Goal: Task Accomplishment & Management: Use online tool/utility

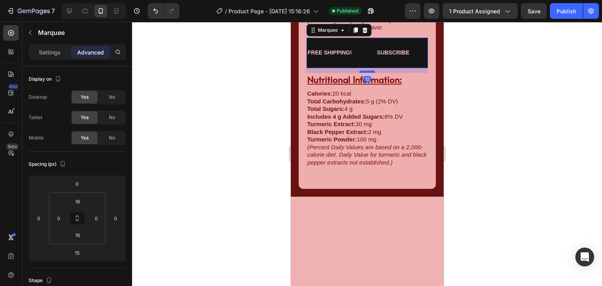
click at [366, 167] on div "Ingredients: Heading Active Ingredients (per serving of 2 gummies): Turmeric Ex…" at bounding box center [367, 50] width 122 height 234
type input "11"
click at [381, 73] on div "Ingredients: Heading Active Ingredients (per serving of 2 gummies): Turmeric Ex…" at bounding box center [367, 3] width 122 height 140
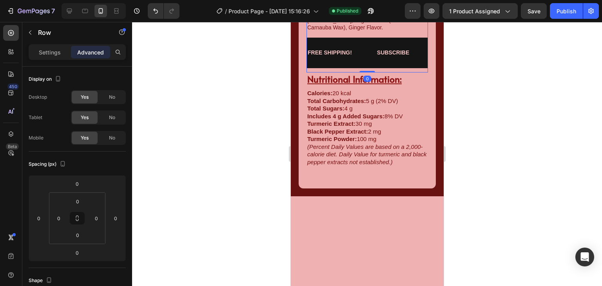
click at [378, 73] on div "Ingredients: Heading Active Ingredients (per serving of 2 gummies): Turmeric Ex…" at bounding box center [367, 3] width 122 height 140
click at [376, 68] on div "FREE SHIPPING! Text Block SUBSCRIBE Text Block FREE SHIPPING! Text Block SUBSCR…" at bounding box center [367, 53] width 122 height 30
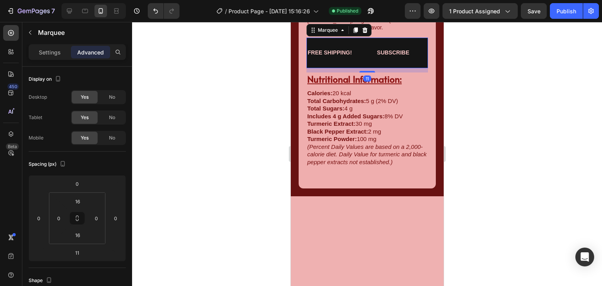
click at [380, 73] on div "Ingredients: Heading Active Ingredients (per serving of 2 gummies): Turmeric Ex…" at bounding box center [367, 3] width 122 height 140
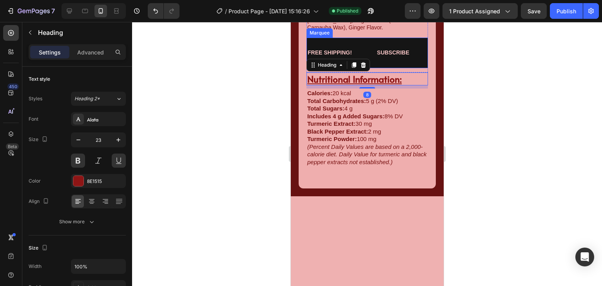
click at [377, 68] on div "FREE SHIPPING! Text Block SUBSCRIBE Text Block FREE SHIPPING! Text Block SUBSCR…" at bounding box center [367, 53] width 122 height 30
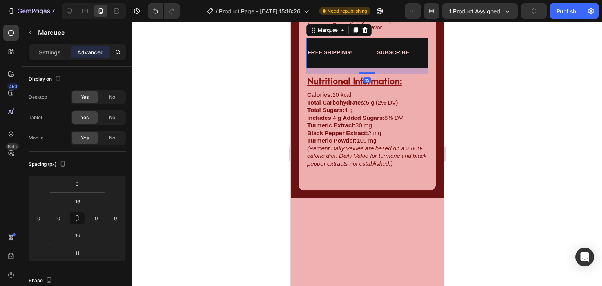
click at [366, 74] on div at bounding box center [367, 73] width 16 height 2
type input "15"
click at [377, 74] on div "Ingredients: Heading Active Ingredients (per serving of 2 gummies): Turmeric Ex…" at bounding box center [367, 3] width 122 height 141
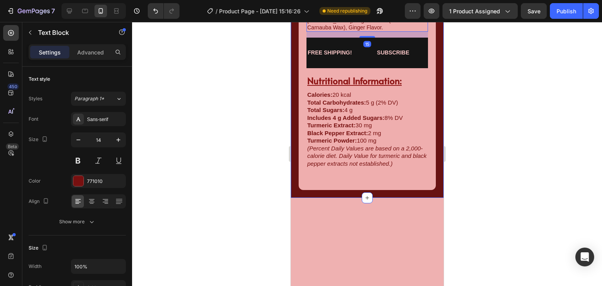
click at [272, 144] on div at bounding box center [367, 154] width 470 height 264
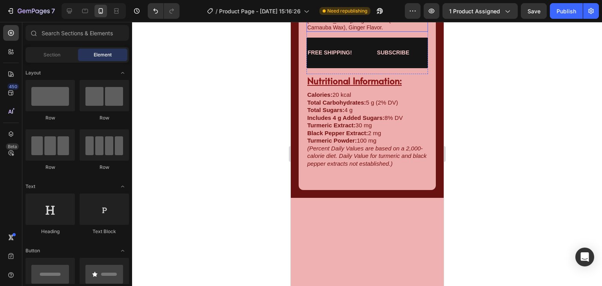
click at [380, 31] on p "Other Ingredients: Glucose Syrup, Sugar, Glucose, Pectin, Citric Acid, Sodium C…" at bounding box center [367, 17] width 120 height 29
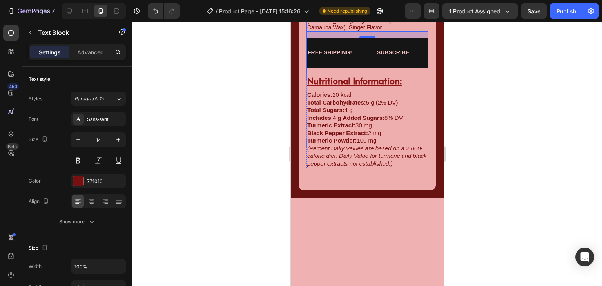
click at [364, 74] on div "FREE SHIPPING! Text Block SUBSCRIBE Text Block FREE SHIPPING! Text Block SUBSCR…" at bounding box center [367, 56] width 122 height 36
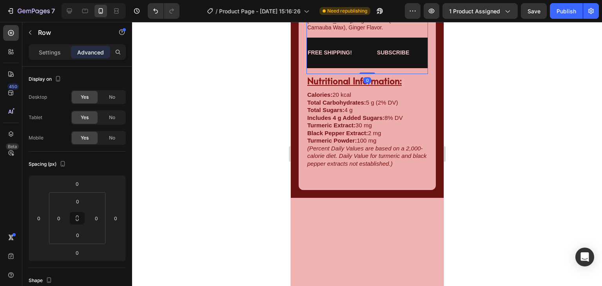
click at [364, 68] on div "FREE SHIPPING! Text Block SUBSCRIBE Text Block FREE SHIPPING! Text Block SUBSCR…" at bounding box center [367, 53] width 122 height 30
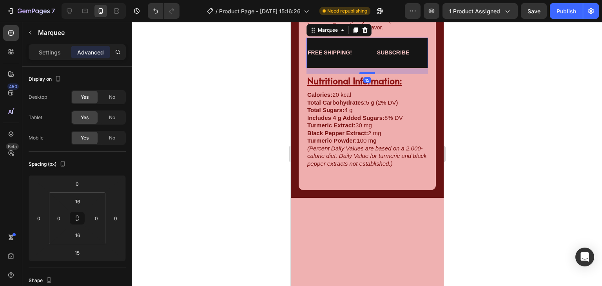
click at [366, 74] on div at bounding box center [367, 73] width 16 height 2
click at [399, 31] on p "Other Ingredients: Glucose Syrup, Sugar, Glucose, Pectin, Citric Acid, Sodium C…" at bounding box center [367, 17] width 120 height 29
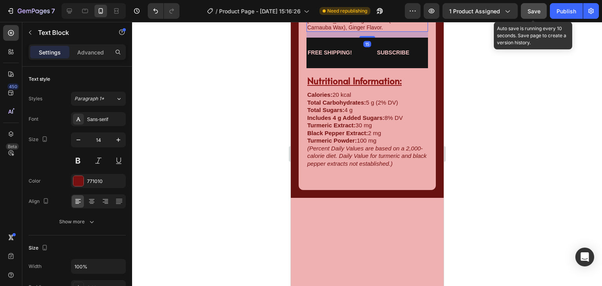
click at [537, 4] on button "Save" at bounding box center [534, 11] width 26 height 16
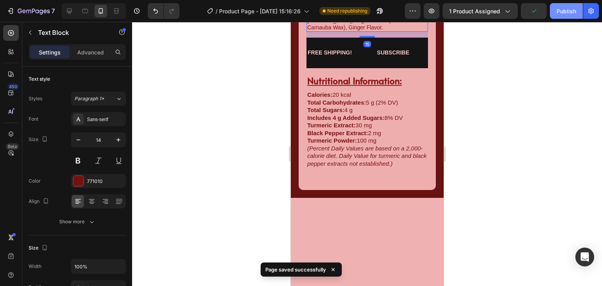
click at [560, 8] on div "Publish" at bounding box center [567, 11] width 20 height 8
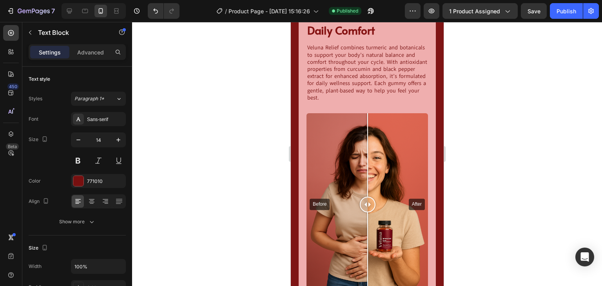
scroll to position [286, 0]
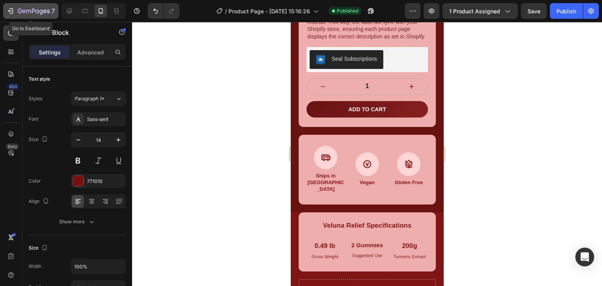
click at [38, 11] on icon "button" at bounding box center [37, 11] width 4 height 4
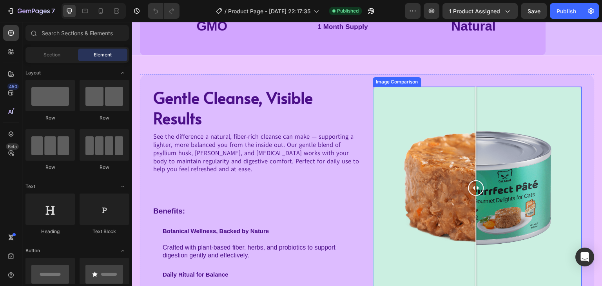
scroll to position [470, 0]
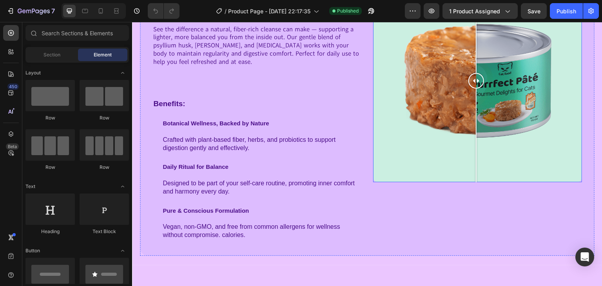
click at [445, 122] on div at bounding box center [477, 80] width 209 height 203
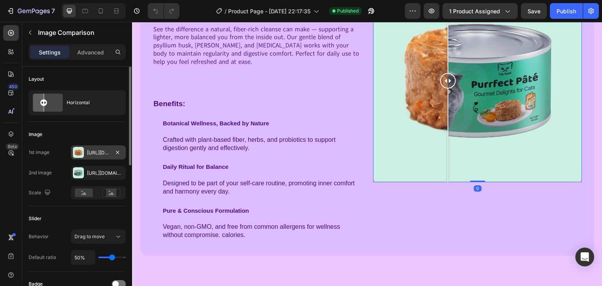
click at [89, 159] on div "[URL][DOMAIN_NAME]" at bounding box center [98, 152] width 55 height 14
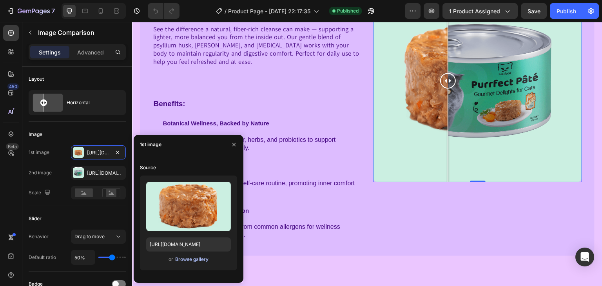
click at [185, 258] on div "Browse gallery" at bounding box center [191, 259] width 33 height 7
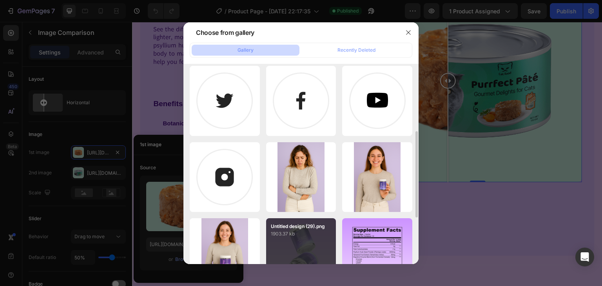
scroll to position [209, 0]
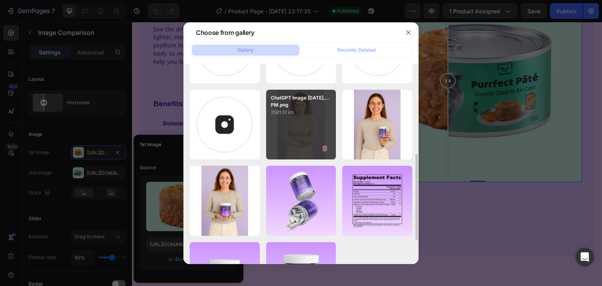
click at [300, 140] on div "ChatGPT Image [DATE],...PM.png 2581.51 kb" at bounding box center [301, 125] width 70 height 70
type input "[URL][DOMAIN_NAME]"
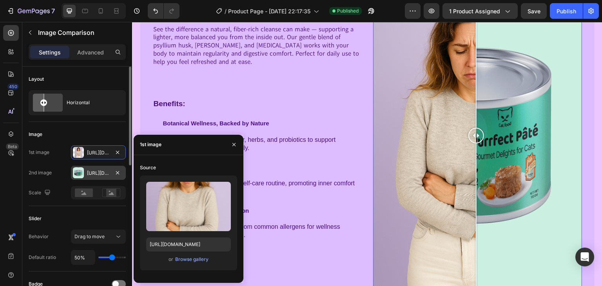
click at [79, 167] on div at bounding box center [78, 172] width 11 height 11
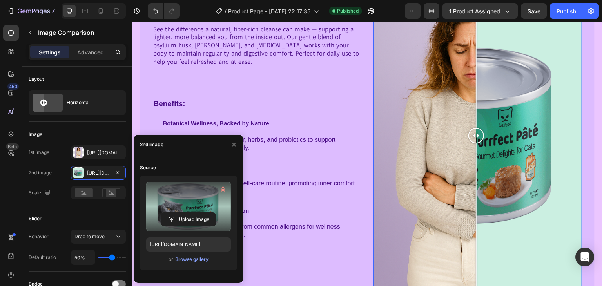
click at [197, 207] on label at bounding box center [188, 206] width 85 height 49
click at [0, 0] on input "file" at bounding box center [0, 0] width 0 height 0
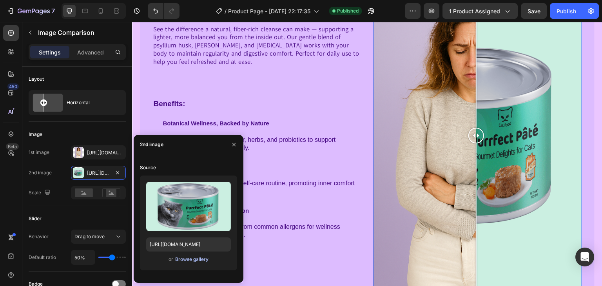
click at [202, 259] on div "Browse gallery" at bounding box center [191, 259] width 33 height 7
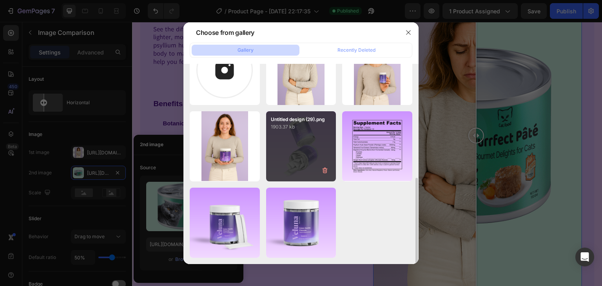
scroll to position [212, 0]
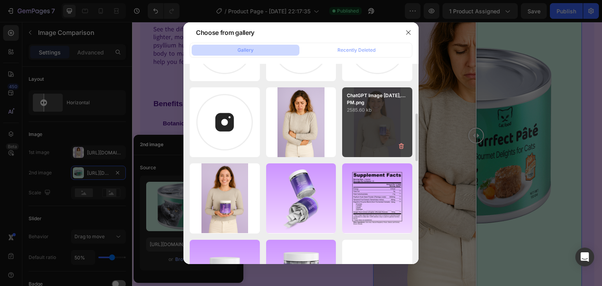
click at [361, 156] on div "ChatGPT Image Aug 13,...PM.png 2585.60 kb" at bounding box center [377, 122] width 70 height 70
type input "https://cdn.shopify.com/s/files/1/0951/6220/4482/files/gempages_579326416273801…"
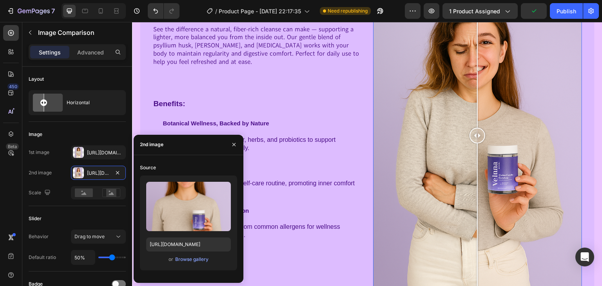
click at [474, 134] on div at bounding box center [478, 136] width 16 height 16
click at [83, 254] on input "50%" at bounding box center [83, 257] width 24 height 14
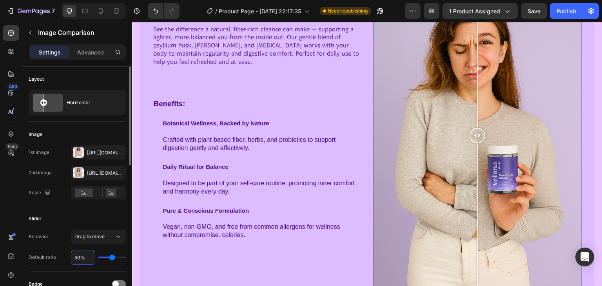
click at [80, 258] on input "50%" at bounding box center [83, 257] width 24 height 14
type input "5%"
type input "5"
type input "%"
type input "50"
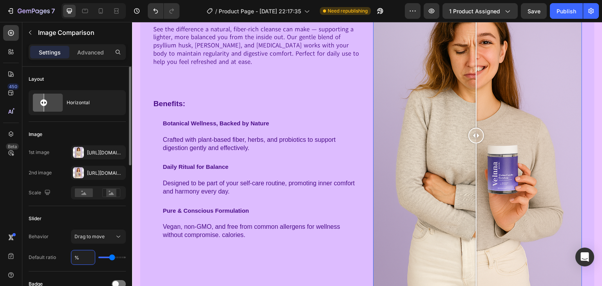
type input "4%"
type input "4"
type input "48%"
type input "48"
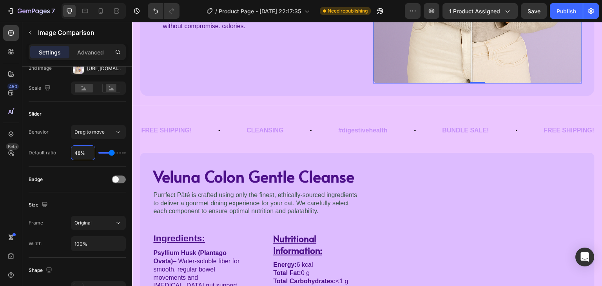
scroll to position [731, 0]
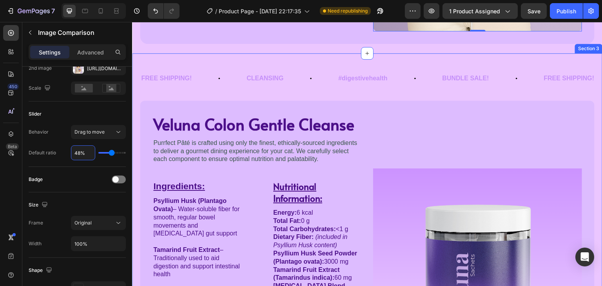
click at [292, 57] on div "FREE SHIPPING! Text Block CLEANSING Text Block #digestivehealth Text Block BUND…" at bounding box center [367, 253] width 470 height 401
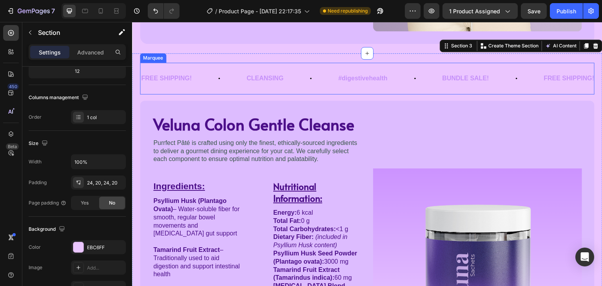
scroll to position [0, 0]
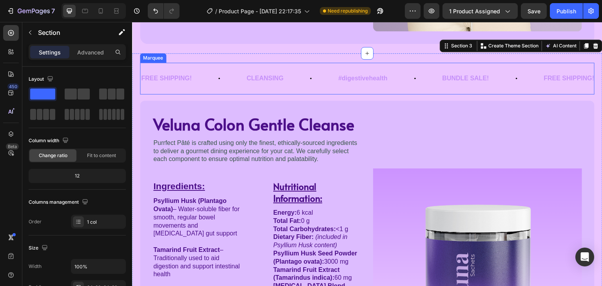
click at [237, 80] on div "FREE SHIPPING! Text Block" at bounding box center [192, 78] width 105 height 19
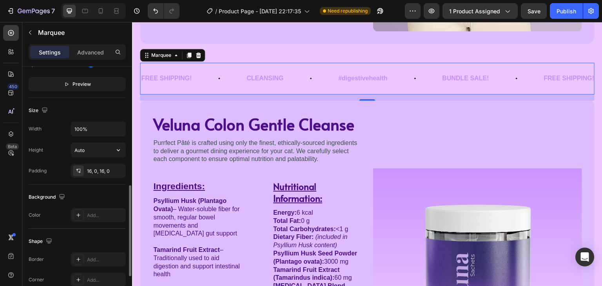
scroll to position [398, 0]
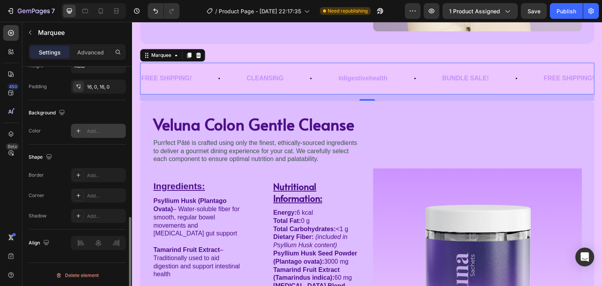
click at [89, 135] on div "Add..." at bounding box center [98, 131] width 55 height 14
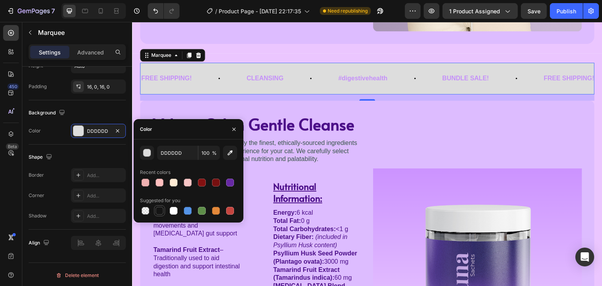
click at [158, 206] on div at bounding box center [159, 210] width 9 height 9
type input "151515"
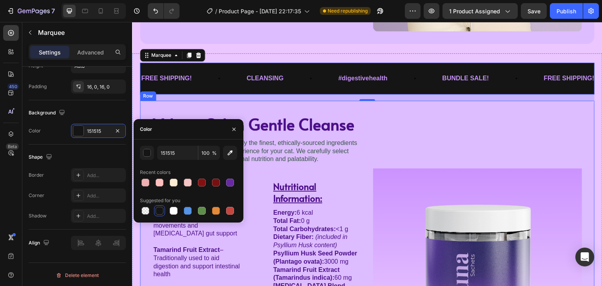
click at [381, 126] on div "Image" at bounding box center [477, 272] width 209 height 319
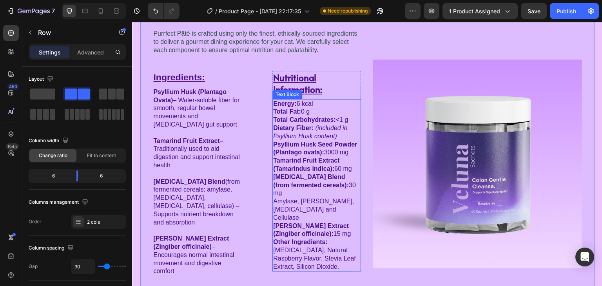
scroll to position [888, 0]
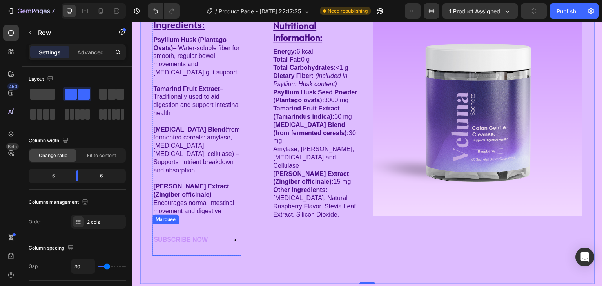
click at [216, 230] on div "SUBSCRIBE NOW Text Block" at bounding box center [207, 239] width 109 height 19
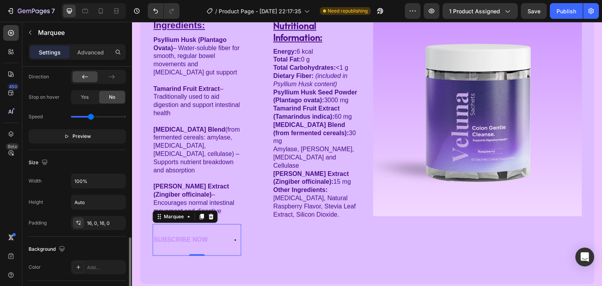
scroll to position [314, 0]
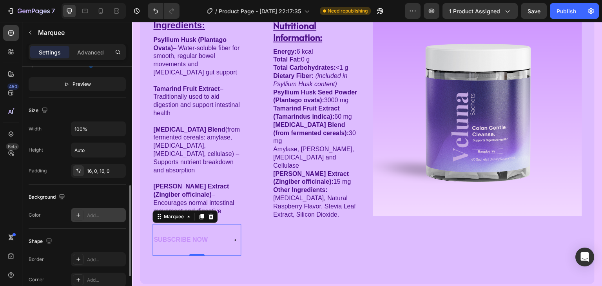
click at [93, 209] on div "Add..." at bounding box center [98, 215] width 55 height 14
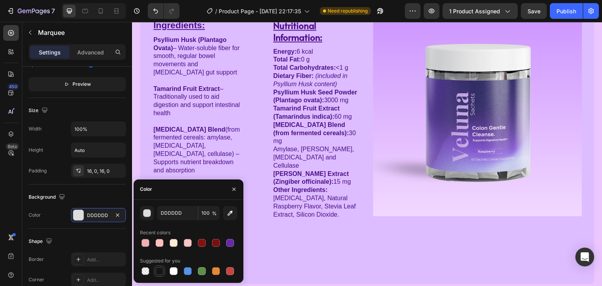
click at [158, 270] on div at bounding box center [160, 271] width 8 height 8
type input "151515"
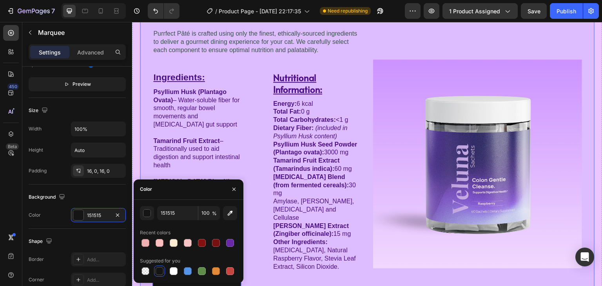
scroll to position [941, 0]
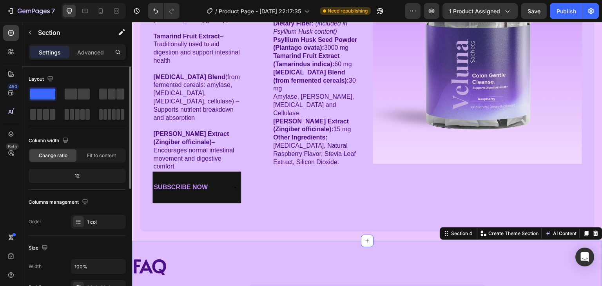
scroll to position [1097, 0]
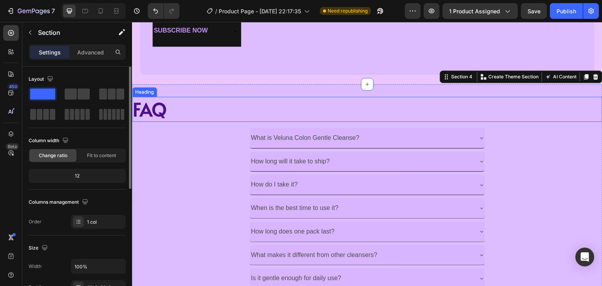
click at [194, 99] on h2 "FAQ" at bounding box center [367, 109] width 470 height 25
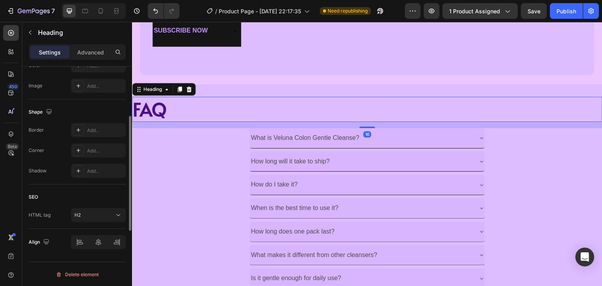
scroll to position [161, 0]
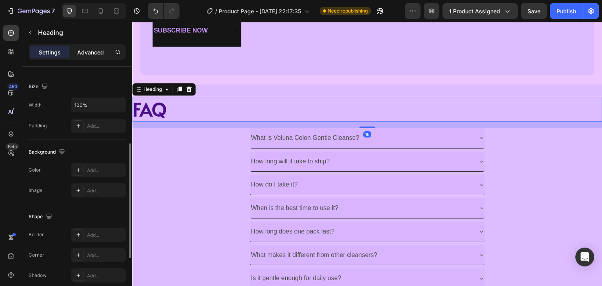
click at [80, 48] on p "Advanced" at bounding box center [90, 52] width 27 height 8
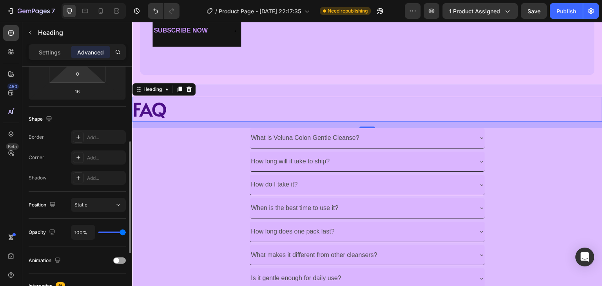
scroll to position [56, 0]
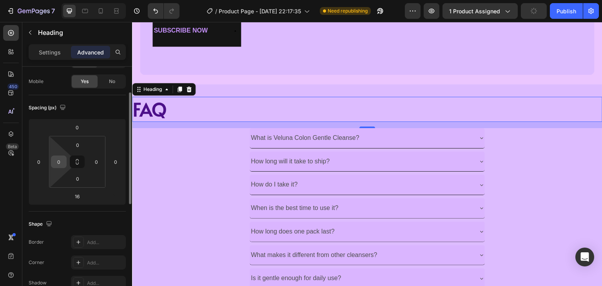
click at [56, 158] on input "0" at bounding box center [59, 162] width 12 height 12
type input "15"
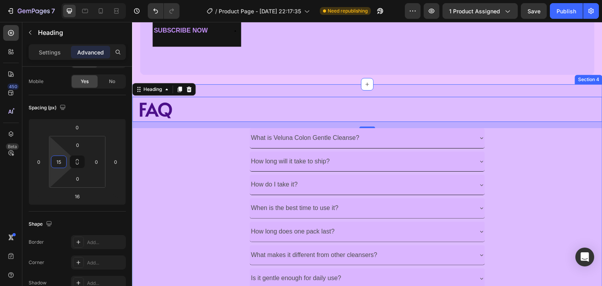
click at [237, 84] on div "FAQ Heading 16 What is Veluna Colon Gentle Cleanse? How long will it take to sh…" at bounding box center [367, 204] width 470 height 241
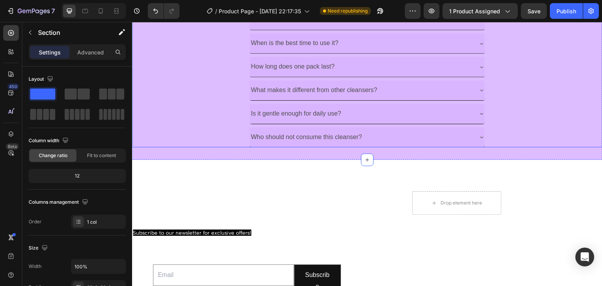
scroll to position [1306, 0]
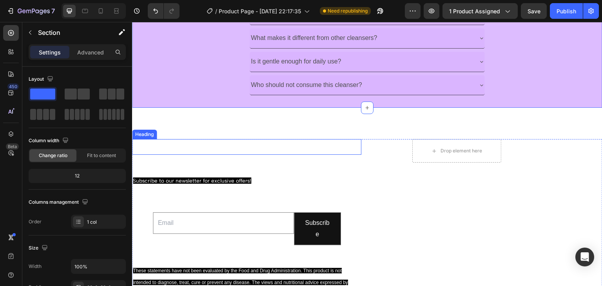
click at [428, 209] on div "Drop element here Text block Row" at bounding box center [487, 237] width 229 height 197
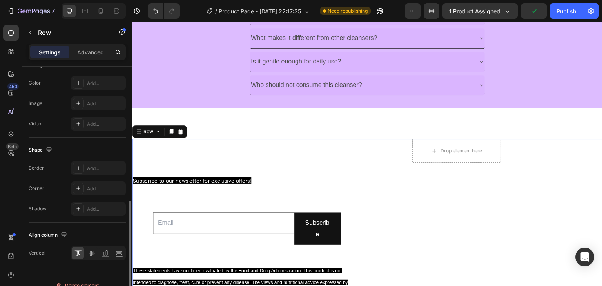
scroll to position [262, 0]
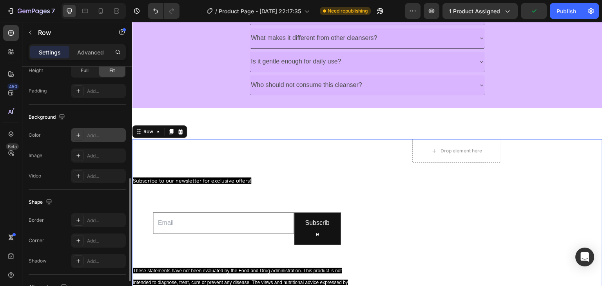
click at [92, 130] on div "Add..." at bounding box center [98, 135] width 55 height 14
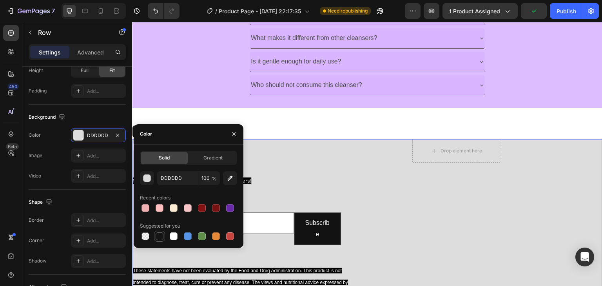
click at [158, 239] on div at bounding box center [160, 236] width 8 height 8
type input "151515"
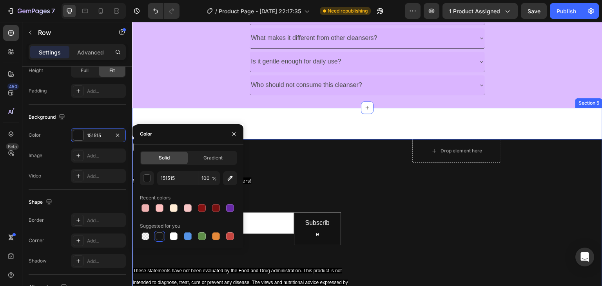
click at [295, 133] on div "Flow Freely with Veluna ® Heading Subscribe to our newsletter for exclusive off…" at bounding box center [367, 239] width 470 height 263
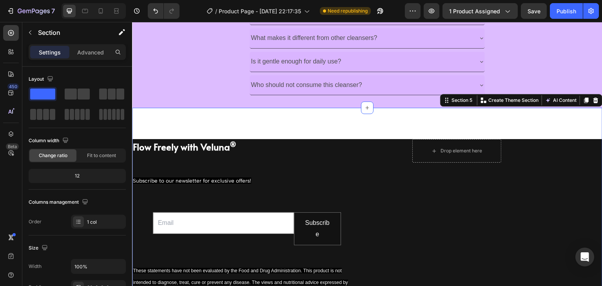
click at [550, 128] on div "Flow Freely with Veluna ® Heading Subscribe to our newsletter for exclusive off…" at bounding box center [367, 239] width 470 height 263
click at [417, 162] on div "Drop element here Text block Row" at bounding box center [487, 237] width 229 height 197
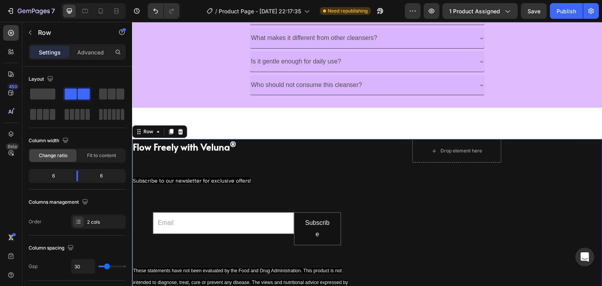
click at [361, 139] on div "Flow Freely with Veluna ® Heading Subscribe to our newsletter for exclusive off…" at bounding box center [367, 237] width 470 height 197
click at [359, 134] on div "Flow Freely with Veluna ® Heading Subscribe to our newsletter for exclusive off…" at bounding box center [367, 239] width 470 height 263
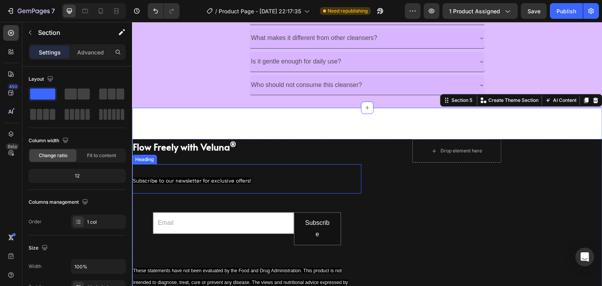
click at [303, 166] on h2 "Subscribe to our newsletter for exclusive offers!" at bounding box center [246, 178] width 229 height 29
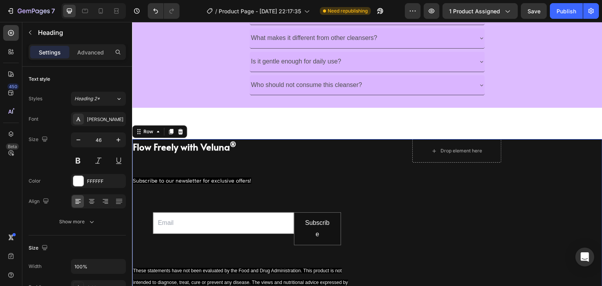
click at [352, 156] on div "Flow Freely with Veluna ® Heading Subscribe to our newsletter for exclusive off…" at bounding box center [246, 237] width 229 height 197
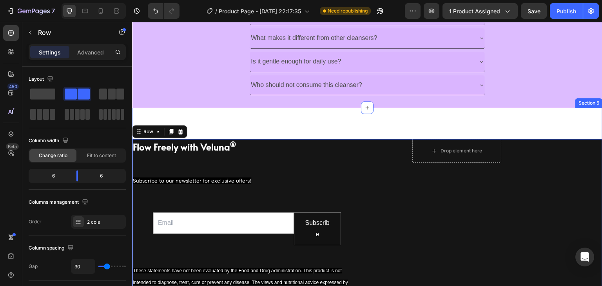
click at [285, 125] on div "Flow Freely with Veluna ® Heading Subscribe to our newsletter for exclusive off…" at bounding box center [367, 239] width 470 height 263
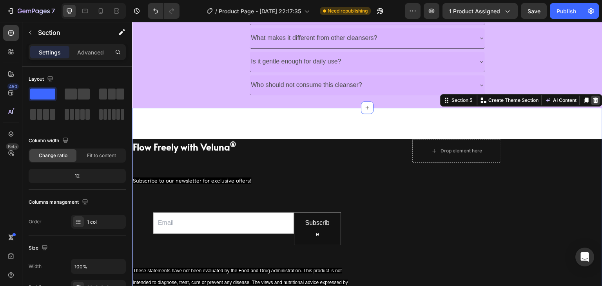
click at [593, 99] on icon at bounding box center [595, 100] width 5 height 5
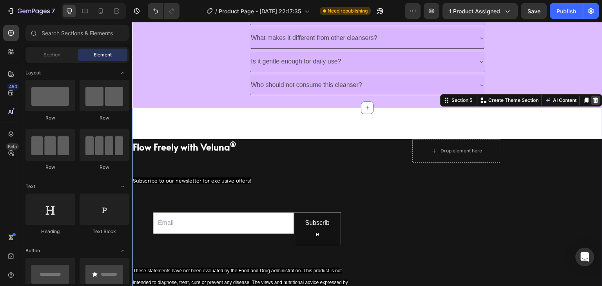
scroll to position [1239, 0]
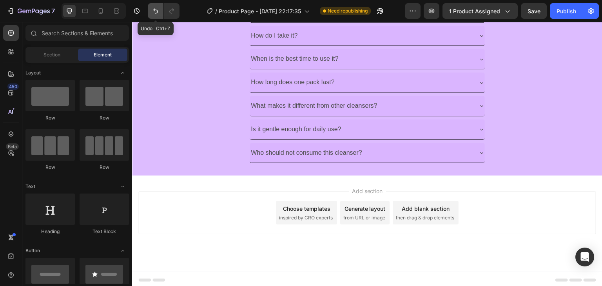
click at [154, 10] on icon "Undo/Redo" at bounding box center [155, 11] width 5 height 5
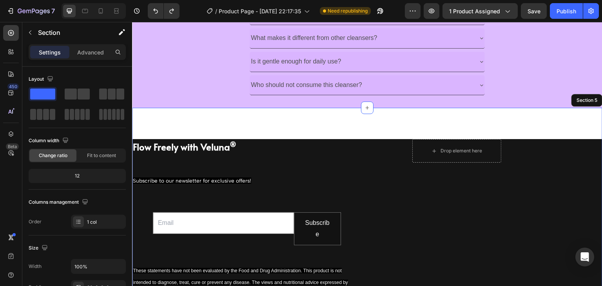
click at [253, 108] on div "Flow Freely with Veluna ® Heading Subscribe to our newsletter for exclusive off…" at bounding box center [367, 239] width 470 height 263
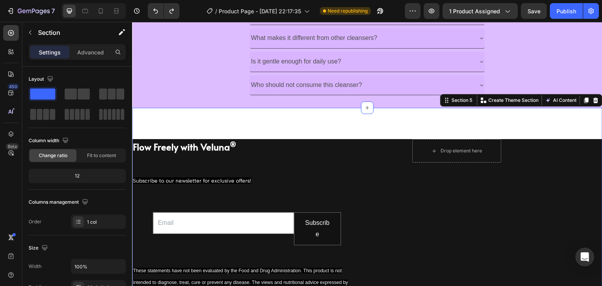
click at [409, 125] on div "Flow Freely with Veluna ® Heading Subscribe to our newsletter for exclusive off…" at bounding box center [367, 239] width 470 height 263
click at [214, 125] on div "Flow Freely with Veluna ® Heading Subscribe to our newsletter for exclusive off…" at bounding box center [367, 239] width 470 height 263
click at [330, 122] on div "Flow Freely with Veluna ® Heading Subscribe to our newsletter for exclusive off…" at bounding box center [367, 239] width 470 height 263
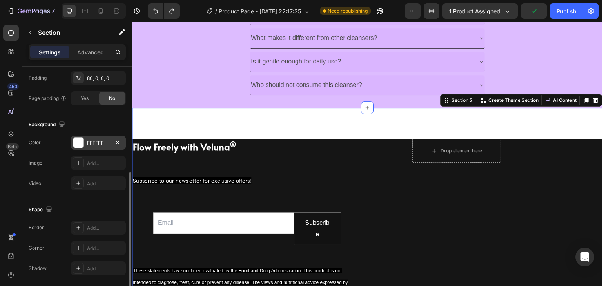
click at [76, 138] on div at bounding box center [78, 143] width 10 height 10
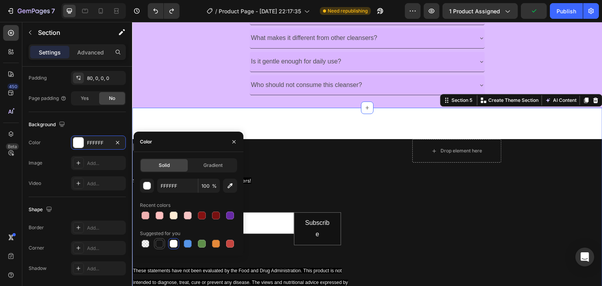
click at [163, 241] on div at bounding box center [160, 244] width 8 height 8
type input "151515"
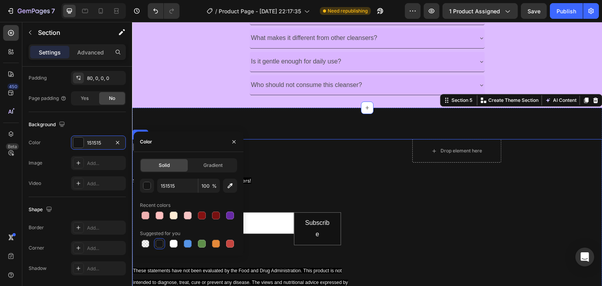
click at [373, 208] on div "Drop element here Text block Row" at bounding box center [487, 237] width 229 height 197
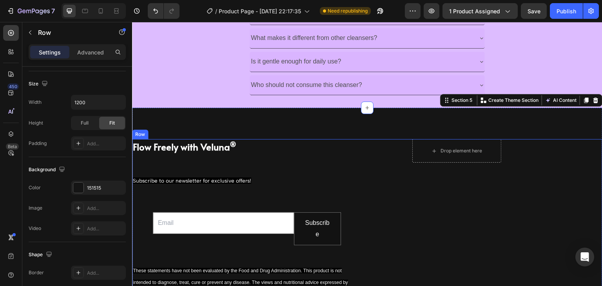
scroll to position [0, 0]
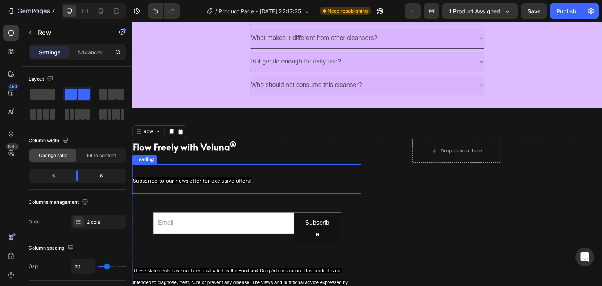
click at [186, 179] on span "Subscribe to our newsletter for exclusive offers!" at bounding box center [192, 181] width 118 height 6
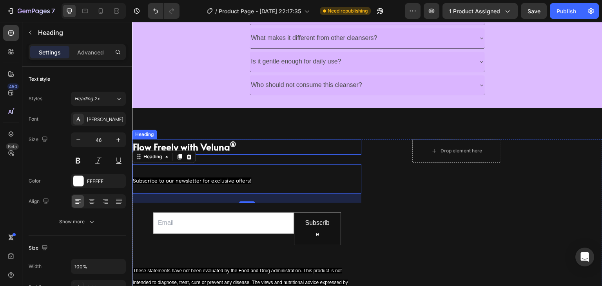
click at [222, 151] on h2 "Flow Freely with Veluna ®" at bounding box center [246, 147] width 229 height 16
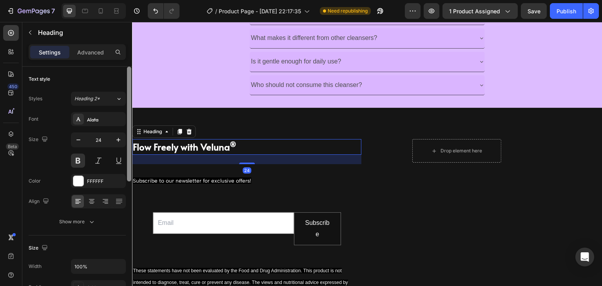
drag, startPoint x: 111, startPoint y: 99, endPoint x: 128, endPoint y: 82, distance: 24.4
click at [80, 44] on div "Settings Advanced" at bounding box center [77, 52] width 97 height 16
click at [96, 76] on div "Text style" at bounding box center [77, 79] width 97 height 13
click at [96, 56] on div "Advanced" at bounding box center [90, 52] width 39 height 13
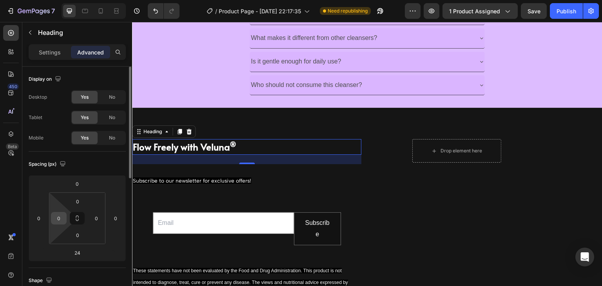
click at [61, 0] on html "7 Version history / Product Page - Aug 10, 22:17:35 Need republishing Preview 1…" at bounding box center [301, 0] width 602 height 0
click at [60, 217] on input "0" at bounding box center [59, 218] width 12 height 12
type input "10"
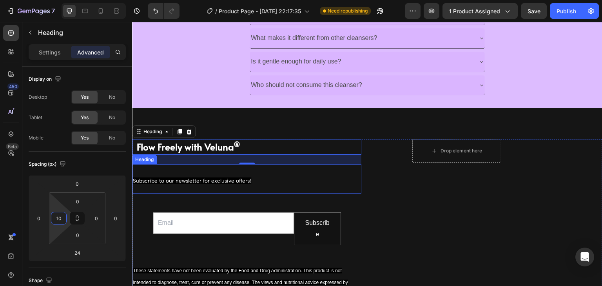
click at [194, 173] on h2 "Subscribe to our newsletter for exclusive offers!" at bounding box center [246, 178] width 229 height 29
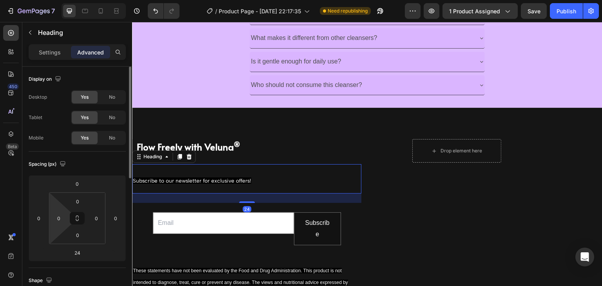
click at [68, 0] on html "7 Version history / Product Page - Aug 10, 22:17:35 Need republishing Preview 1…" at bounding box center [301, 0] width 602 height 0
click at [64, 218] on input "0" at bounding box center [59, 218] width 12 height 12
type input "10"
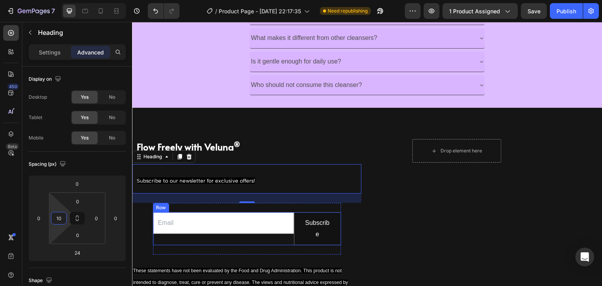
click at [240, 237] on div "Email Field" at bounding box center [223, 228] width 141 height 33
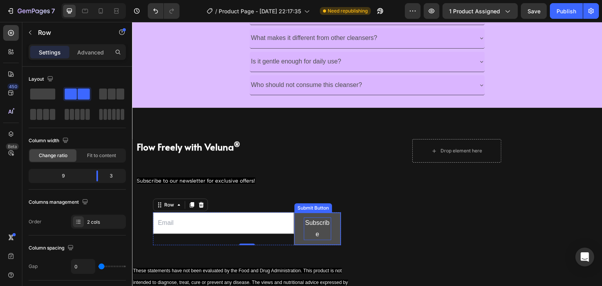
click at [311, 232] on div "Subscribe" at bounding box center [317, 229] width 27 height 23
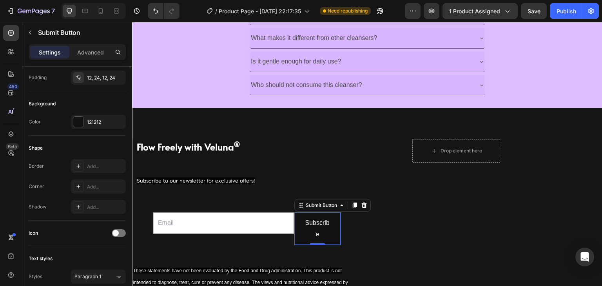
scroll to position [157, 0]
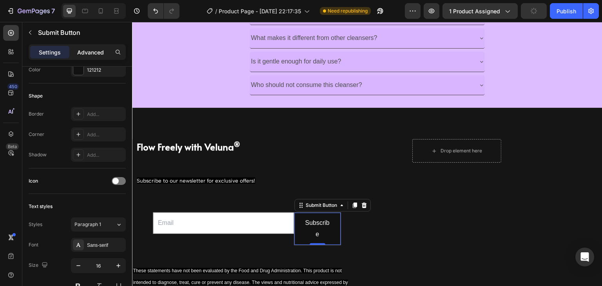
click at [82, 51] on p "Advanced" at bounding box center [90, 52] width 27 height 8
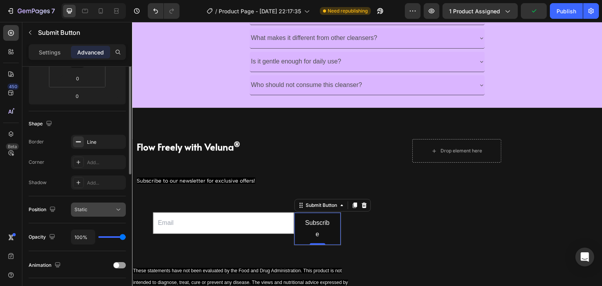
scroll to position [105, 0]
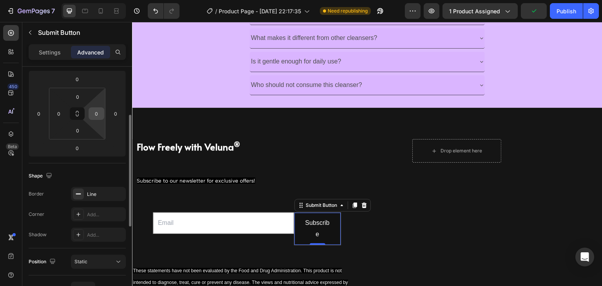
click at [99, 112] on input "0" at bounding box center [97, 114] width 12 height 12
type input "1"
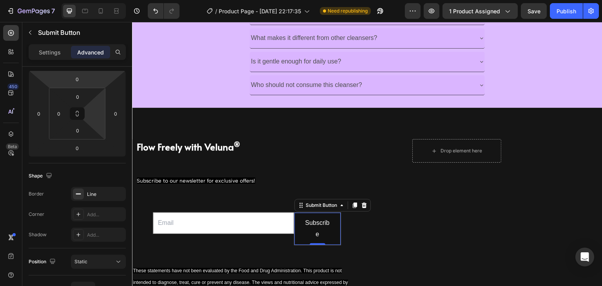
type input "0"
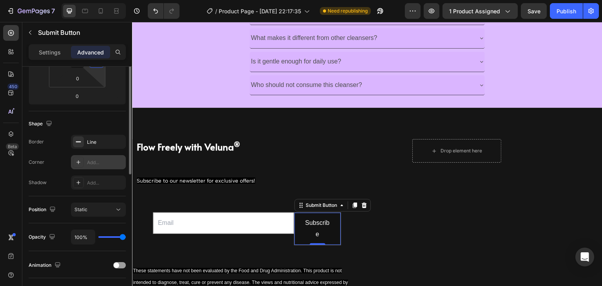
scroll to position [52, 0]
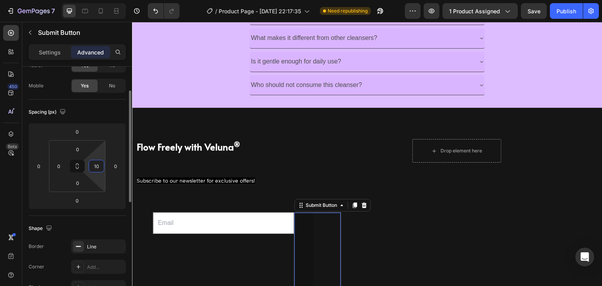
type input "1"
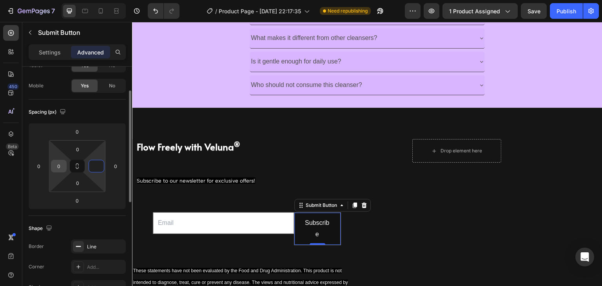
type input "0"
click at [57, 169] on input "0" at bounding box center [59, 166] width 12 height 12
type input "1"
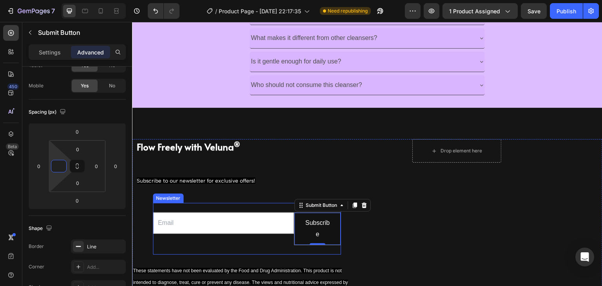
click at [196, 205] on div "Email Field Subscribe Submit Button 0 Row Newsletter" at bounding box center [247, 229] width 188 height 52
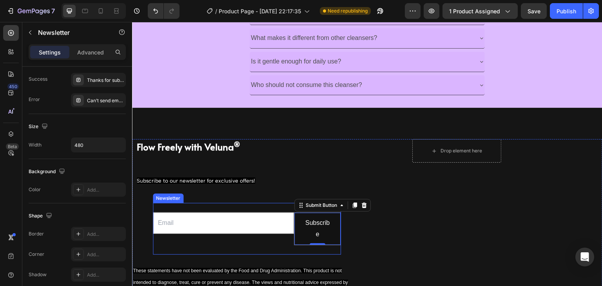
scroll to position [0, 0]
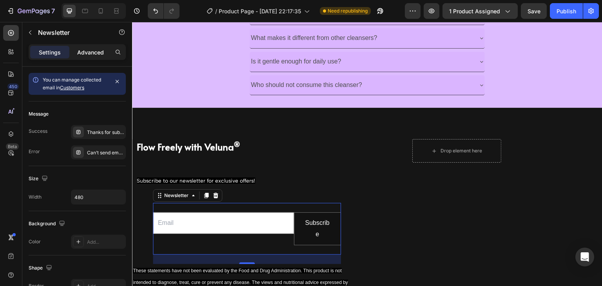
click at [93, 49] on p "Advanced" at bounding box center [90, 52] width 27 height 8
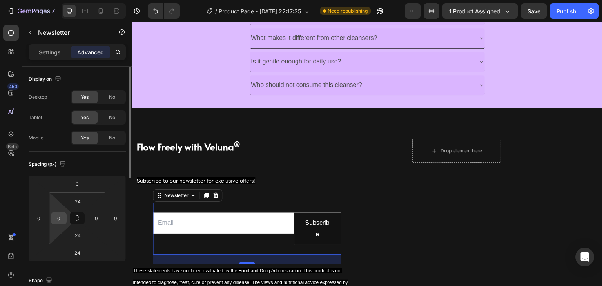
click at [65, 222] on div "0" at bounding box center [59, 218] width 16 height 13
click at [55, 220] on input "0" at bounding box center [59, 218] width 12 height 12
type input "1"
type input "0"
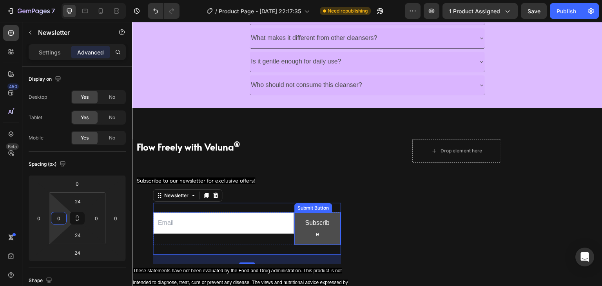
click at [333, 235] on button "Subscribe" at bounding box center [317, 229] width 46 height 32
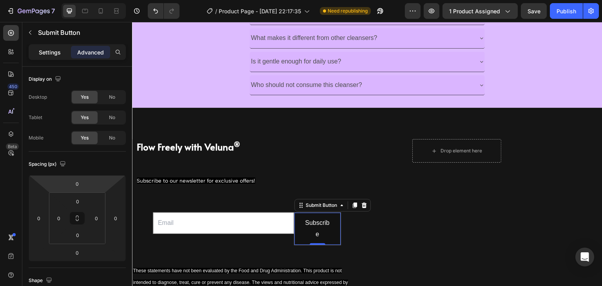
click at [34, 51] on div "Settings" at bounding box center [49, 52] width 39 height 13
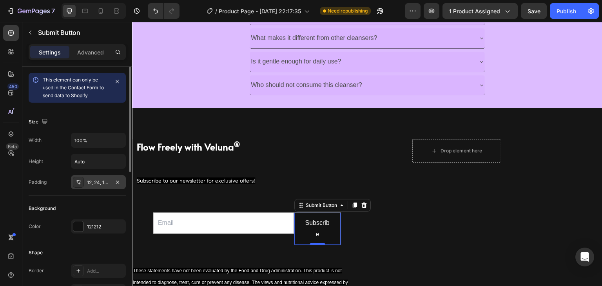
click at [100, 182] on div "12, 24, 12, 24" at bounding box center [98, 182] width 23 height 7
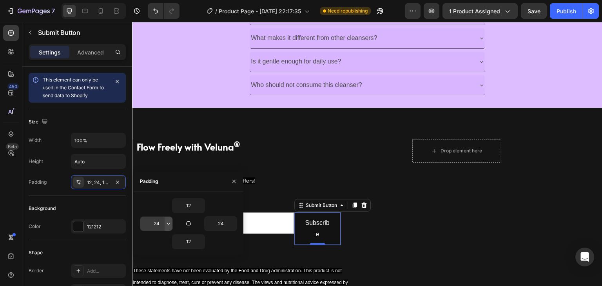
click at [165, 220] on button "button" at bounding box center [169, 224] width 8 height 14
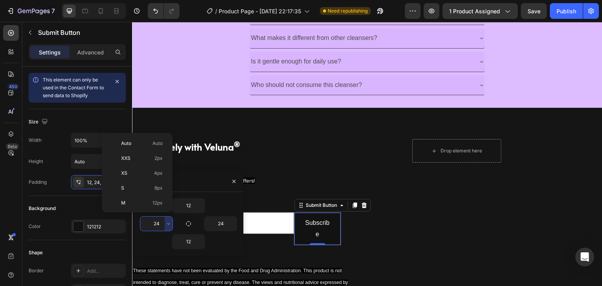
click at [160, 222] on input "24" at bounding box center [156, 224] width 32 height 14
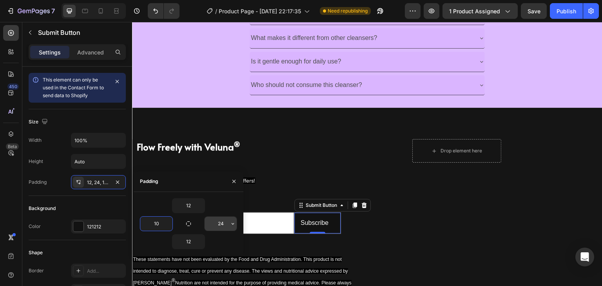
type input "10"
click at [225, 225] on input "24" at bounding box center [221, 224] width 32 height 14
type input "10"
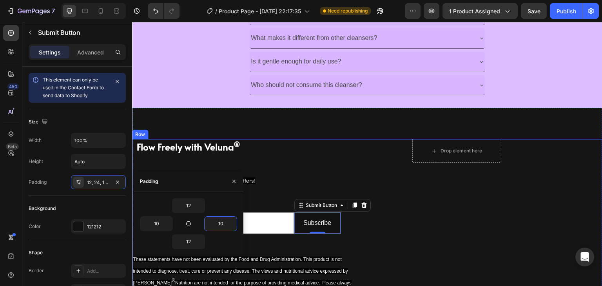
click at [392, 220] on div "Drop element here Text block Row" at bounding box center [487, 232] width 229 height 186
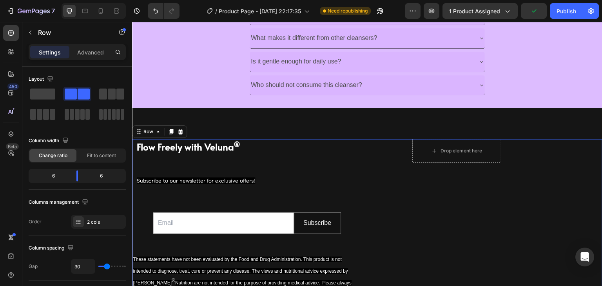
click at [376, 239] on div "Drop element here Text block Row" at bounding box center [487, 232] width 229 height 186
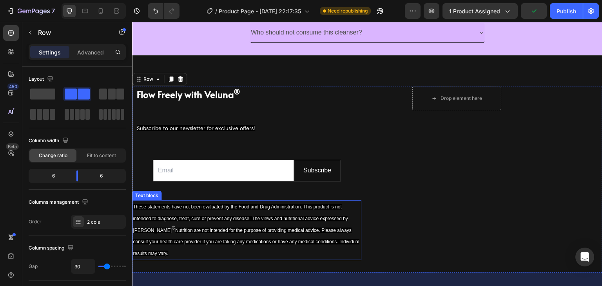
click at [213, 228] on span "Nutrition are not intended for the purpose of providing medical advice. Please …" at bounding box center [246, 242] width 227 height 29
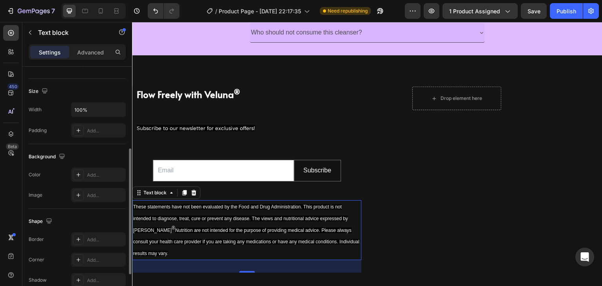
scroll to position [0, 0]
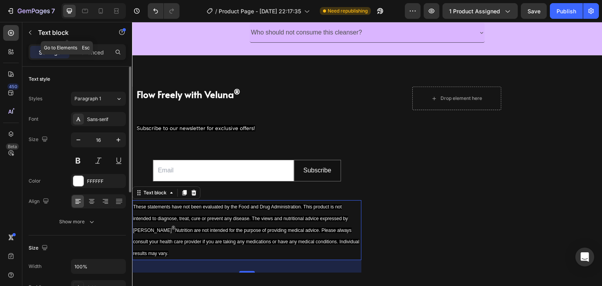
click at [89, 53] on p "Advanced" at bounding box center [90, 52] width 27 height 8
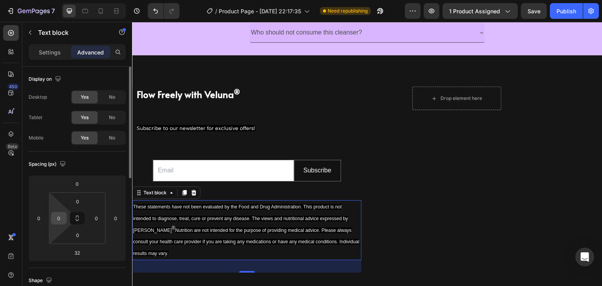
click at [64, 218] on input "0" at bounding box center [59, 218] width 12 height 12
type input "10"
click at [380, 229] on div "Drop element here Text block Row" at bounding box center [487, 180] width 229 height 186
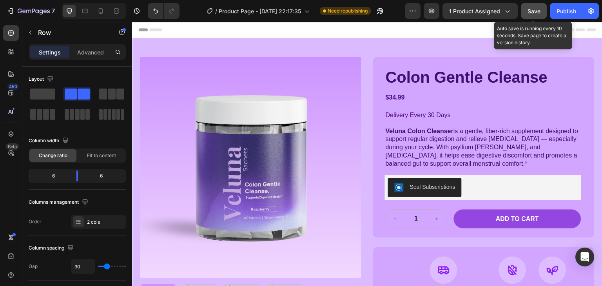
click at [527, 10] on button "Save" at bounding box center [534, 11] width 26 height 16
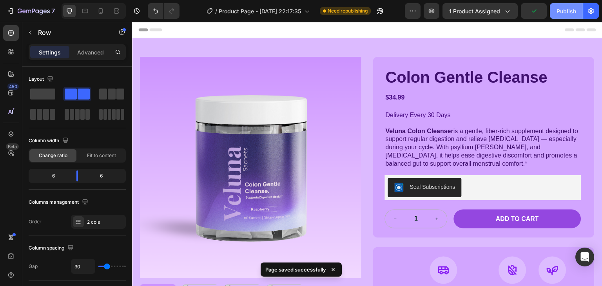
click at [567, 9] on div "Publish" at bounding box center [567, 11] width 20 height 8
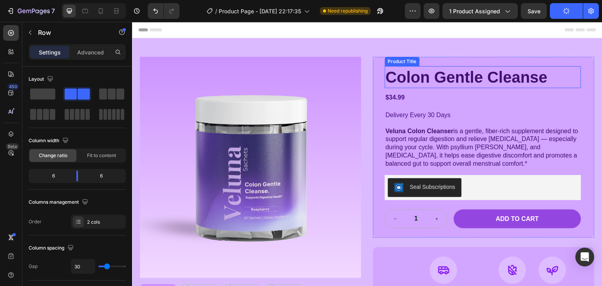
click at [432, 75] on h1 "Colon Gentle Cleanse" at bounding box center [483, 77] width 196 height 22
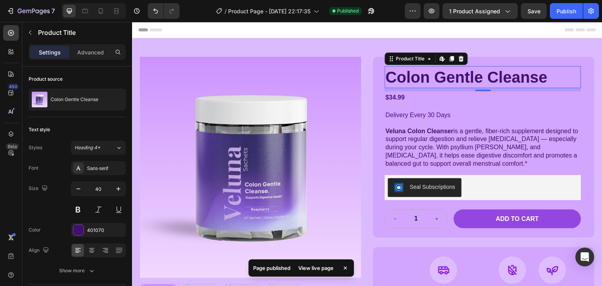
click at [386, 79] on h1 "Colon Gentle Cleanse" at bounding box center [483, 77] width 196 height 22
click at [385, 78] on h1 "Colon Gentle Cleanse" at bounding box center [483, 77] width 196 height 22
click at [420, 77] on h1 "Colon Gentle Cleanse" at bounding box center [483, 77] width 196 height 22
click at [467, 153] on p "Veluna Colon Cleanser is a gentle, fiber-rich supplement designed to support re…" at bounding box center [483, 147] width 195 height 41
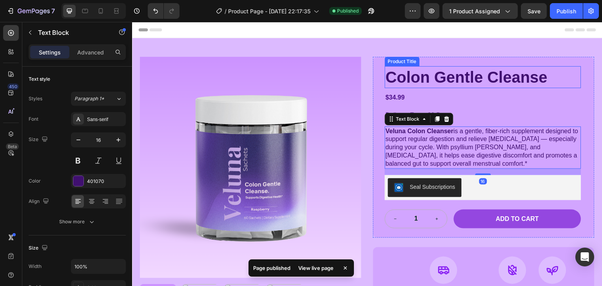
click at [459, 72] on h1 "Colon Gentle Cleanse" at bounding box center [483, 77] width 196 height 22
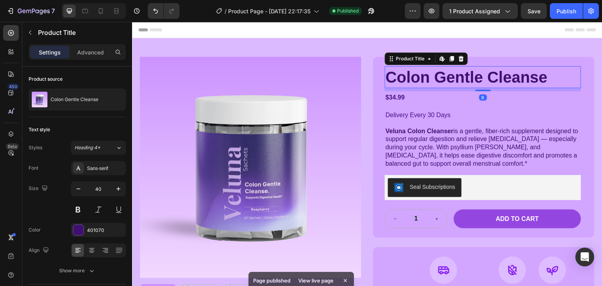
click at [459, 72] on h1 "Colon Gentle Cleanse" at bounding box center [483, 77] width 196 height 22
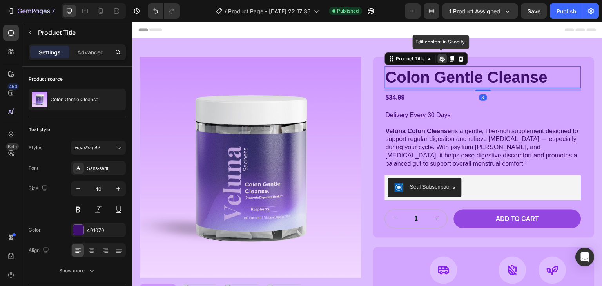
click at [457, 73] on h1 "Colon Gentle Cleanse" at bounding box center [483, 77] width 196 height 22
click at [448, 79] on h1 "Colon Gentle Cleanse" at bounding box center [483, 77] width 196 height 22
click at [443, 79] on h1 "Colon Gentle Cleanse" at bounding box center [483, 77] width 196 height 22
click at [440, 57] on icon at bounding box center [442, 59] width 6 height 6
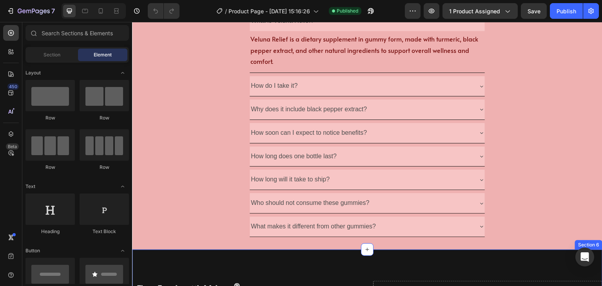
scroll to position [1052, 0]
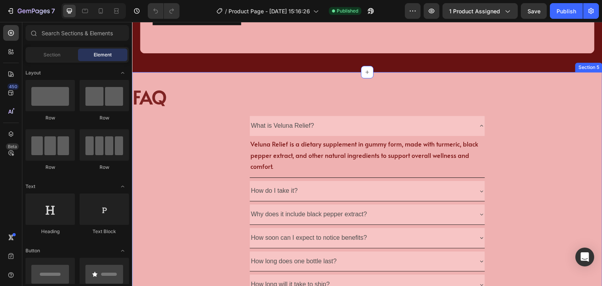
click at [207, 142] on div "What is Veluna Relief? Veluna Relief is a dietary supplement in gummy form, mad…" at bounding box center [367, 147] width 470 height 62
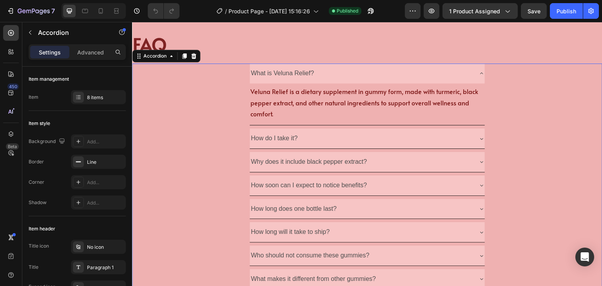
scroll to position [1261, 0]
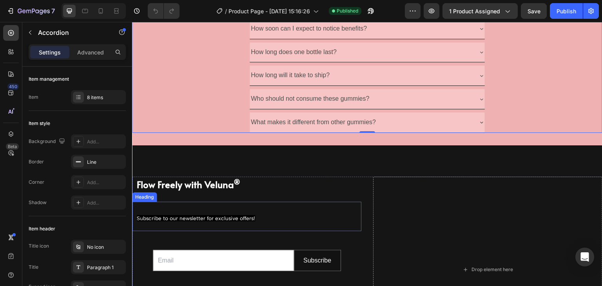
click at [207, 215] on span "Subscribe to our newsletter for exclusive offers!" at bounding box center [196, 218] width 118 height 6
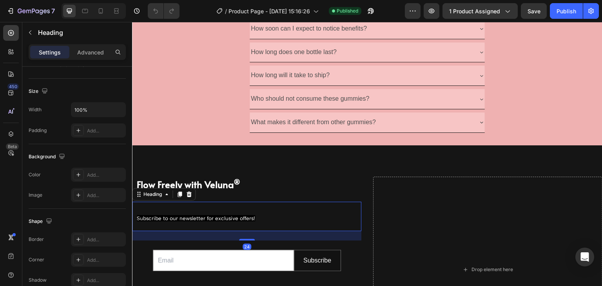
scroll to position [262, 0]
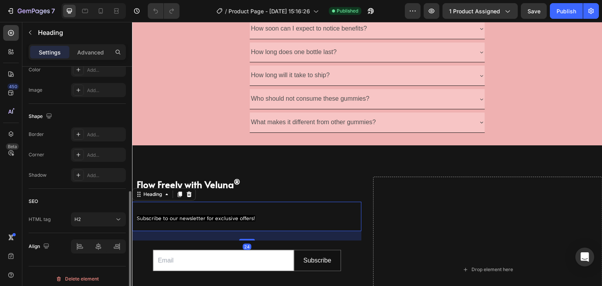
click at [87, 56] on div "Advanced" at bounding box center [90, 52] width 39 height 13
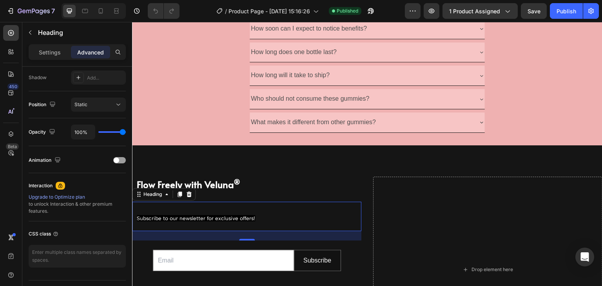
click at [60, 60] on div "Settings Advanced" at bounding box center [77, 55] width 110 height 22
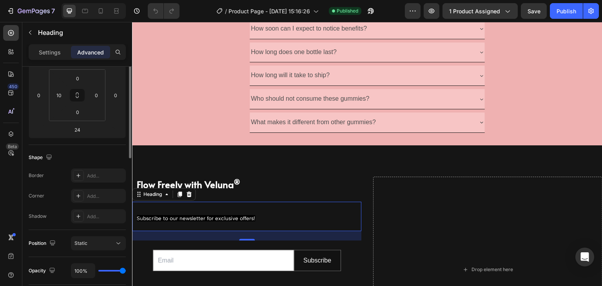
scroll to position [18, 0]
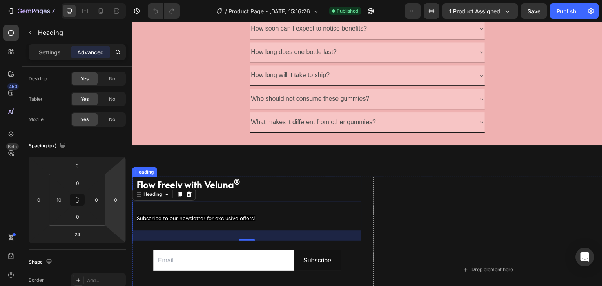
click at [196, 181] on h2 "Flow Freely with Veluna ®" at bounding box center [248, 185] width 225 height 16
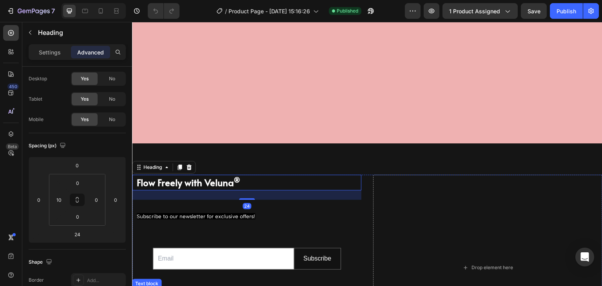
scroll to position [1418, 0]
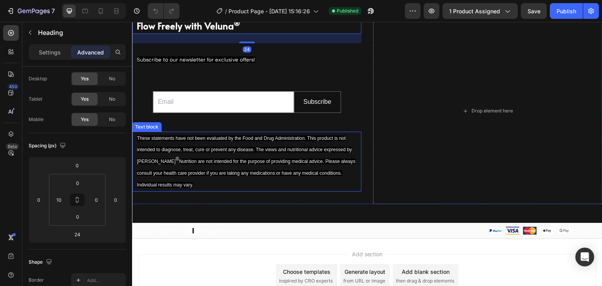
click at [195, 170] on p "These statements have not been evaluated by the Food and Drug Administration. T…" at bounding box center [249, 161] width 224 height 58
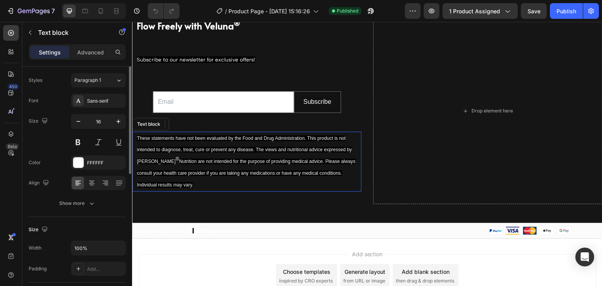
scroll to position [0, 0]
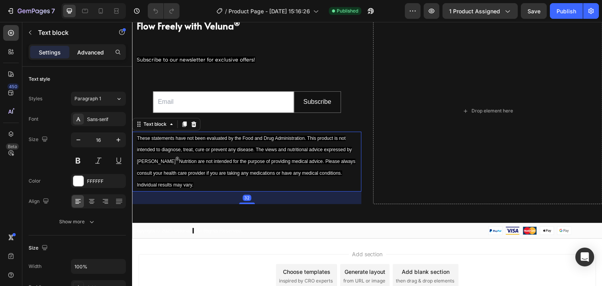
click at [91, 53] on p "Advanced" at bounding box center [90, 52] width 27 height 8
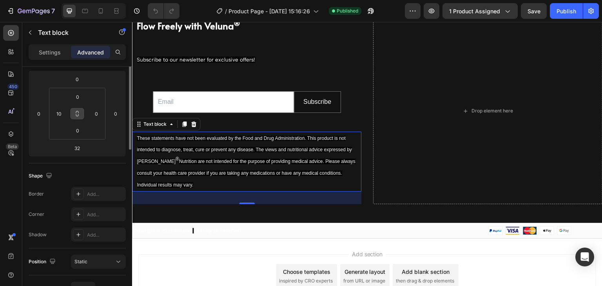
scroll to position [52, 0]
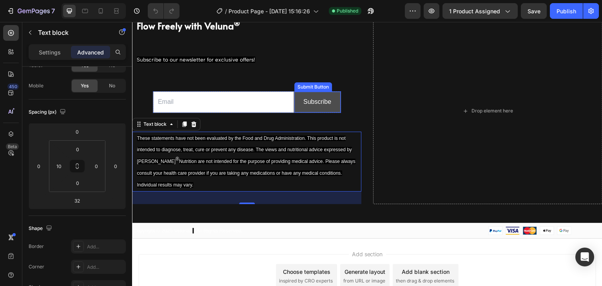
click at [333, 103] on button "Subscribe" at bounding box center [317, 102] width 46 height 21
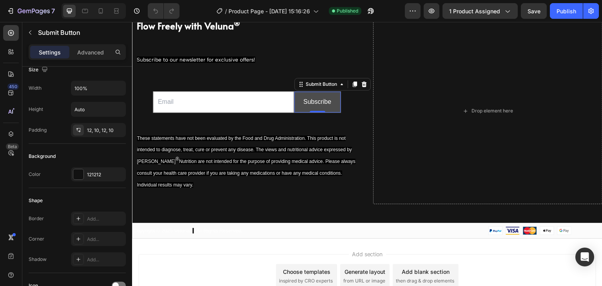
scroll to position [0, 0]
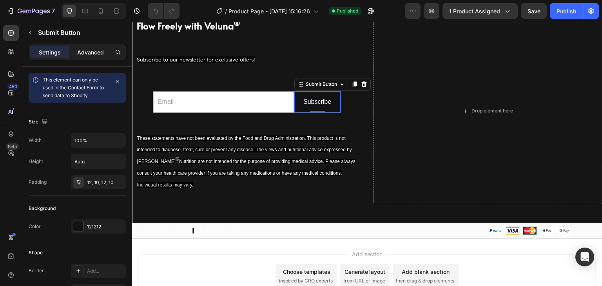
click at [74, 51] on div "Advanced" at bounding box center [90, 52] width 39 height 13
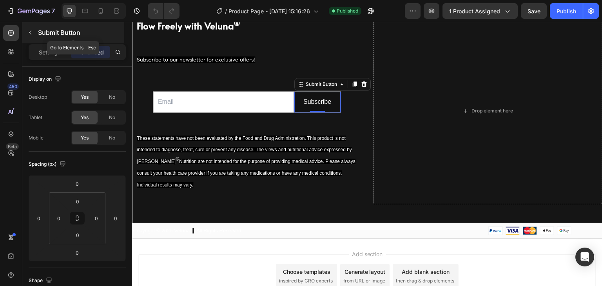
click at [42, 42] on div "Submit Button" at bounding box center [73, 32] width 102 height 20
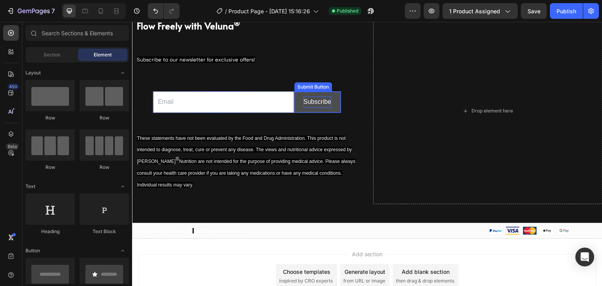
click at [321, 100] on div "Subscribe" at bounding box center [317, 101] width 28 height 11
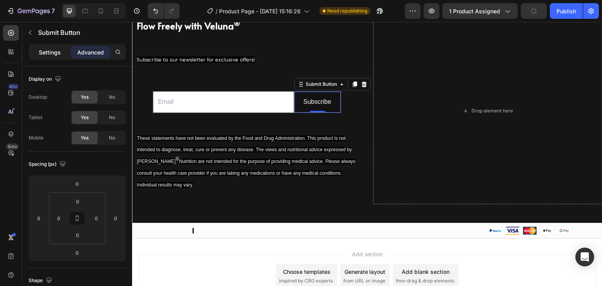
click at [51, 52] on p "Settings" at bounding box center [50, 52] width 22 height 8
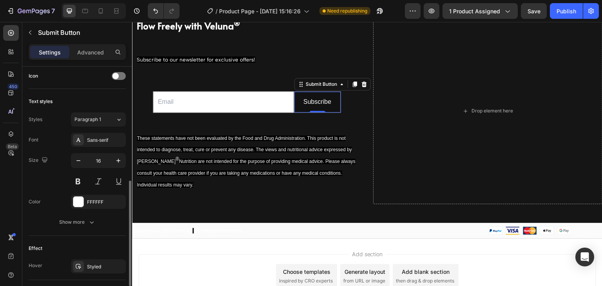
scroll to position [313, 0]
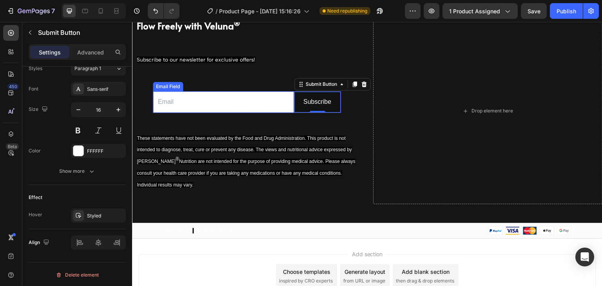
click at [255, 104] on input "email" at bounding box center [223, 102] width 141 height 22
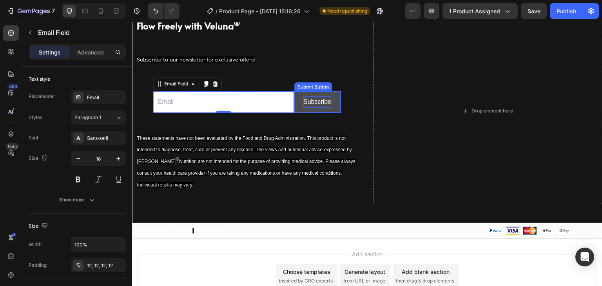
click at [325, 107] on div "Subscribe" at bounding box center [317, 101] width 28 height 11
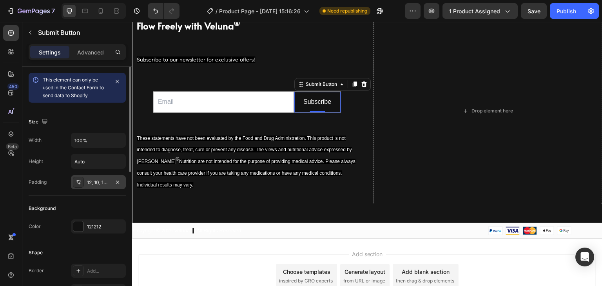
click at [91, 185] on div "12, 10, 12, 10" at bounding box center [98, 182] width 23 height 7
click at [97, 205] on div "Background" at bounding box center [77, 208] width 97 height 13
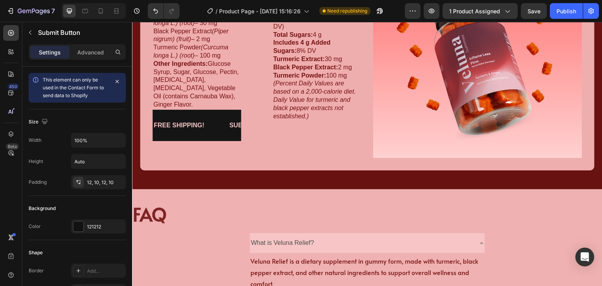
scroll to position [1094, 0]
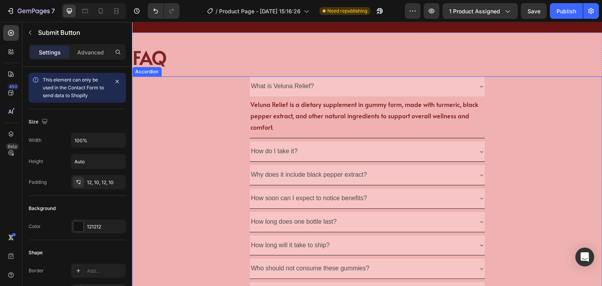
click at [221, 161] on div "What is Veluna Relief? Veluna Relief is a dietary supplement in gummy form, mad…" at bounding box center [367, 189] width 470 height 226
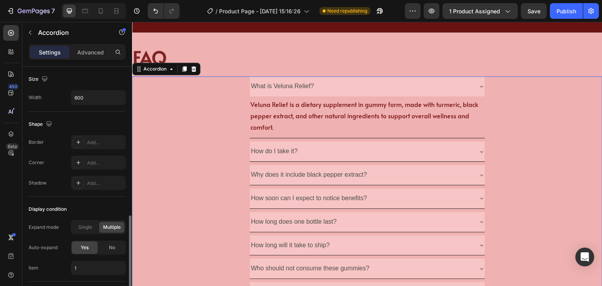
scroll to position [524, 0]
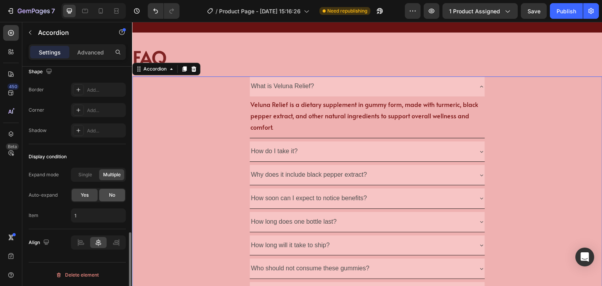
click at [116, 192] on div "No" at bounding box center [112, 195] width 26 height 13
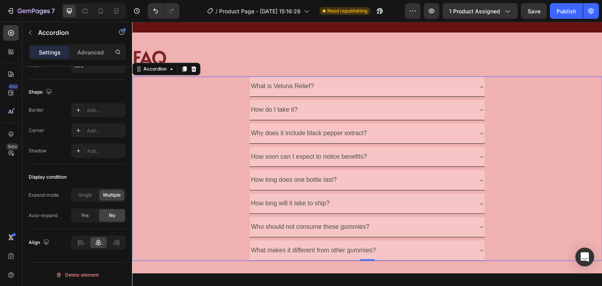
scroll to position [989, 0]
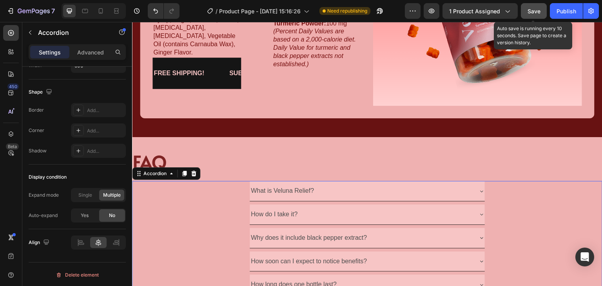
click at [530, 11] on span "Save" at bounding box center [534, 11] width 13 height 7
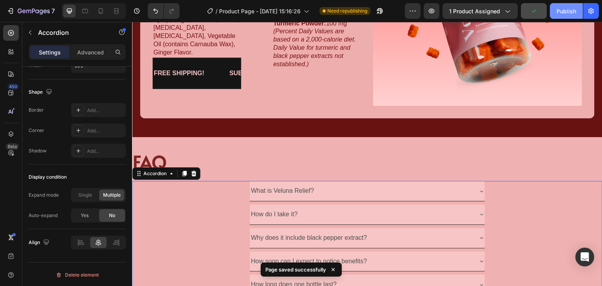
click at [560, 11] on div "Publish" at bounding box center [567, 11] width 20 height 8
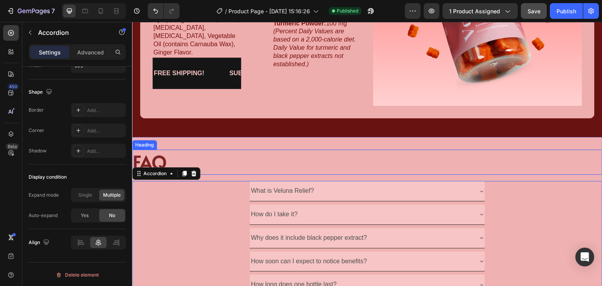
click at [214, 154] on h2 "FAQ" at bounding box center [367, 162] width 470 height 25
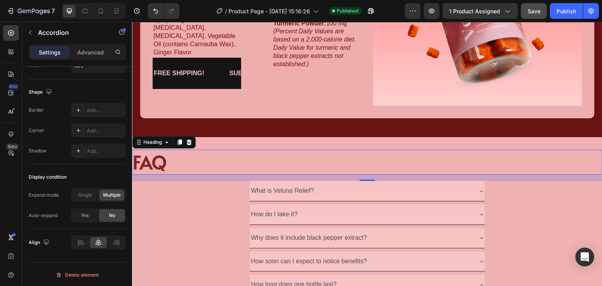
scroll to position [0, 0]
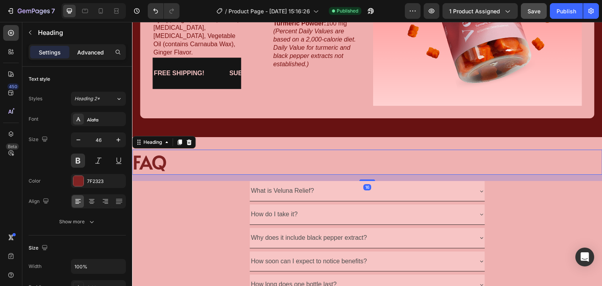
click at [82, 54] on p "Advanced" at bounding box center [90, 52] width 27 height 8
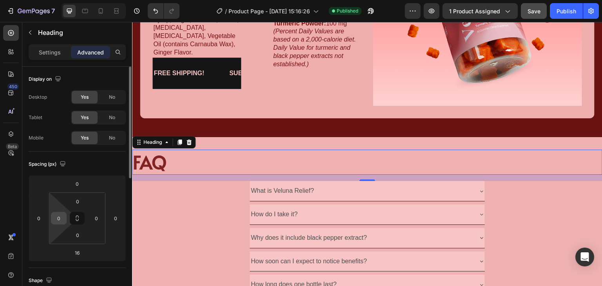
click at [60, 214] on input "0" at bounding box center [59, 218] width 12 height 12
click at [182, 158] on h2 "FAQ" at bounding box center [369, 162] width 466 height 25
click at [57, 215] on input "10" at bounding box center [59, 218] width 12 height 12
click at [61, 215] on input "10" at bounding box center [59, 218] width 12 height 12
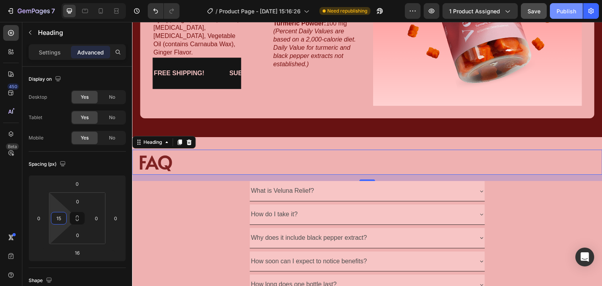
type input "15"
click at [570, 6] on button "Publish" at bounding box center [566, 11] width 33 height 16
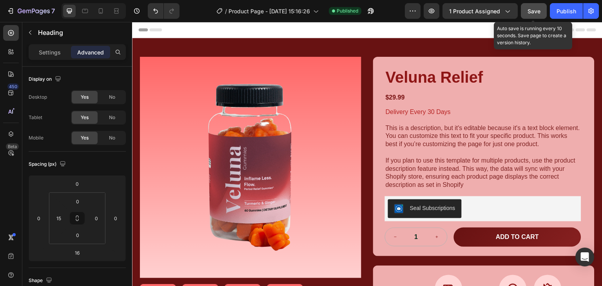
click at [538, 14] on div "Save" at bounding box center [534, 11] width 13 height 8
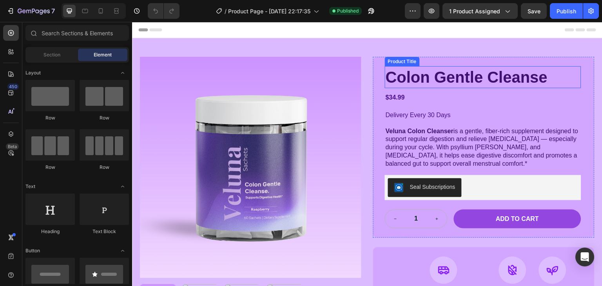
click at [439, 85] on h1 "Colon Gentle Cleanse" at bounding box center [483, 77] width 196 height 22
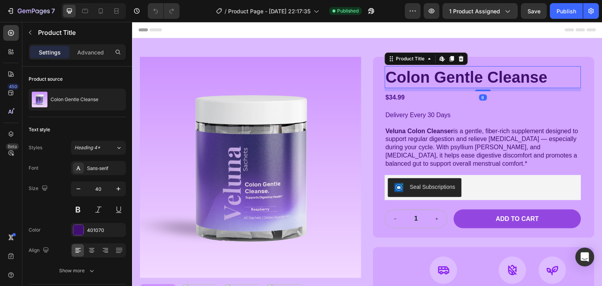
click at [406, 109] on div "Colon Gentle Cleanse Product Title Edit content in Shopify 8 $34.99 Product Pri…" at bounding box center [483, 147] width 196 height 162
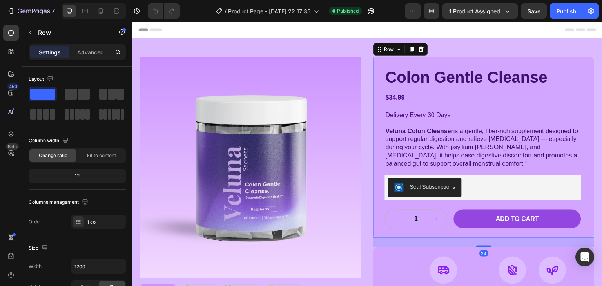
click at [424, 78] on h1 "Colon Gentle Cleanse" at bounding box center [483, 77] width 196 height 22
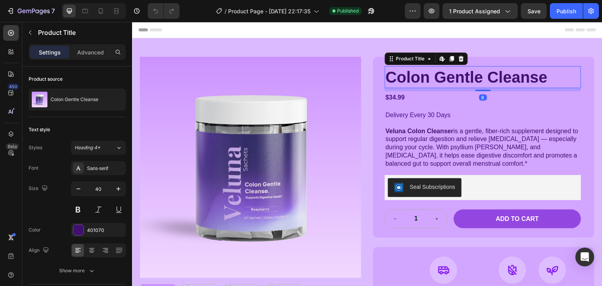
click at [424, 75] on h1 "Colon Gentle Cleanse" at bounding box center [483, 77] width 196 height 22
drag, startPoint x: 437, startPoint y: 75, endPoint x: 442, endPoint y: 75, distance: 5.1
click at [437, 75] on h1 "Colon Gentle Cleanse" at bounding box center [483, 77] width 196 height 22
click at [452, 75] on h1 "Colon Gentle Cleanse" at bounding box center [483, 77] width 196 height 22
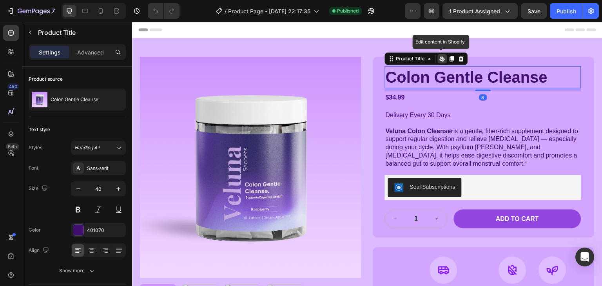
drag, startPoint x: 456, startPoint y: 75, endPoint x: 464, endPoint y: 76, distance: 7.9
click at [457, 75] on h1 "Colon Gentle Cleanse" at bounding box center [483, 77] width 196 height 22
drag, startPoint x: 464, startPoint y: 76, endPoint x: 482, endPoint y: 71, distance: 19.1
click at [465, 76] on h1 "Colon Gentle Cleanse" at bounding box center [483, 77] width 196 height 22
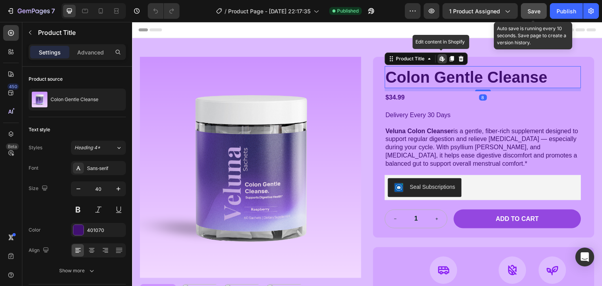
click at [535, 8] on span "Save" at bounding box center [534, 11] width 13 height 7
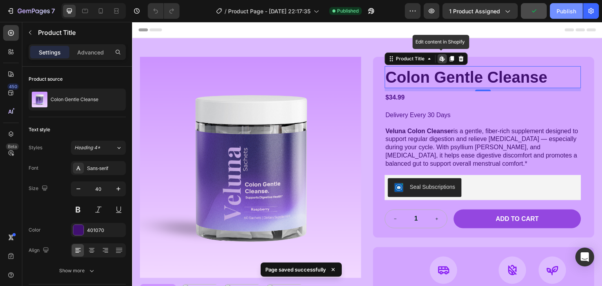
click at [569, 13] on div "Publish" at bounding box center [567, 11] width 20 height 8
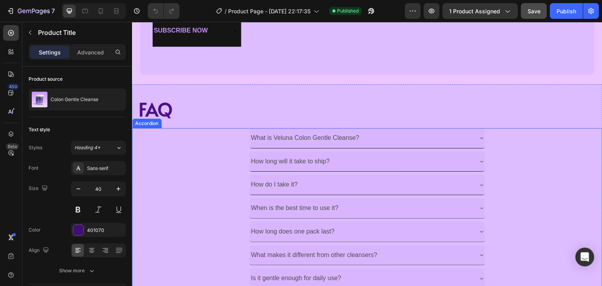
scroll to position [1150, 0]
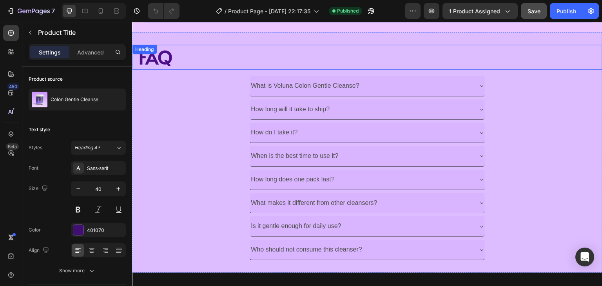
click at [167, 50] on h2 "FAQ" at bounding box center [370, 57] width 464 height 25
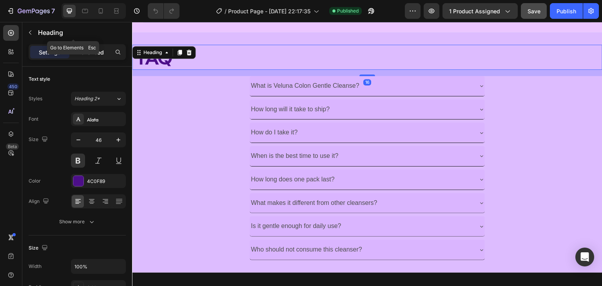
click at [82, 47] on div "Advanced" at bounding box center [90, 52] width 39 height 13
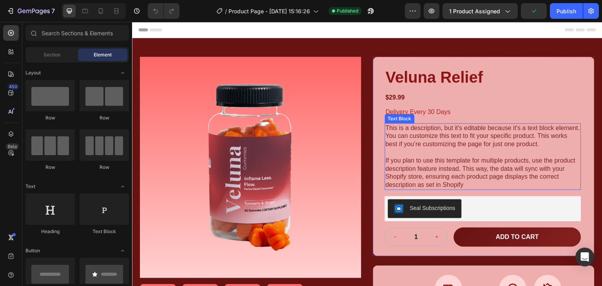
click at [444, 144] on p "This is a description, but it's editable because it's a text block element. You…" at bounding box center [483, 136] width 195 height 24
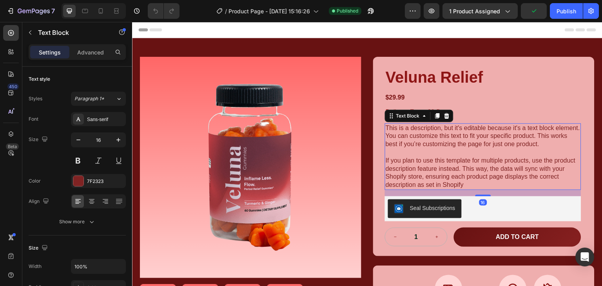
click at [398, 140] on p "This is a description, but it's editable because it's a text block element. You…" at bounding box center [483, 136] width 195 height 24
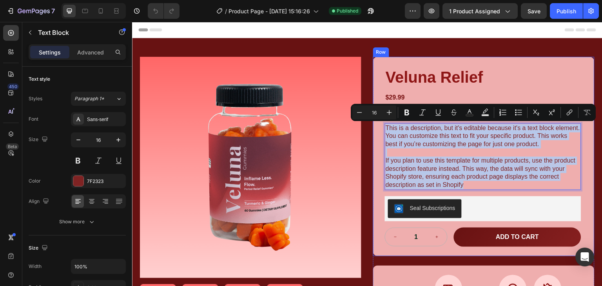
drag, startPoint x: 468, startPoint y: 186, endPoint x: 379, endPoint y: 129, distance: 105.1
click at [379, 129] on div "Veluna Relief Product Title $29.99 Product Price Product Price Delivery Every 3…" at bounding box center [483, 157] width 221 height 200
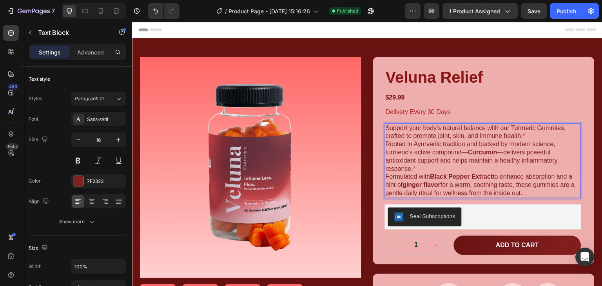
click at [469, 142] on p "Rooted in Ayurvedic tradition and backed by modern science, turmeric’s active c…" at bounding box center [483, 156] width 195 height 33
click at [481, 147] on p "Rooted in Ayurvedic tradition and backed by modern science, turmeric’s active c…" at bounding box center [483, 156] width 195 height 33
click at [489, 160] on p "Rooted in Ayurvedic tradition and backed by modern science, turmeric’s active c…" at bounding box center [483, 156] width 195 height 33
click at [487, 170] on p "Rooted in Ayurvedic tradition and backed by modern science, turmeric’s active c…" at bounding box center [483, 156] width 195 height 33
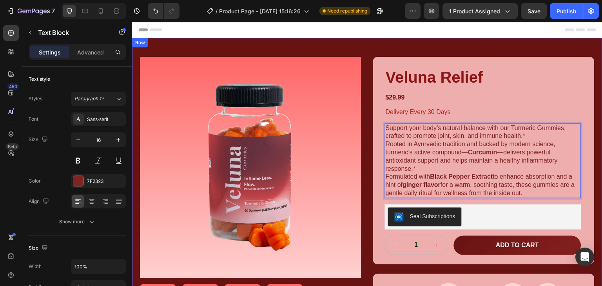
click at [497, 49] on div "Product Images Veluna Relief Product Title $29.99 Product Price Product Price D…" at bounding box center [367, 189] width 470 height 303
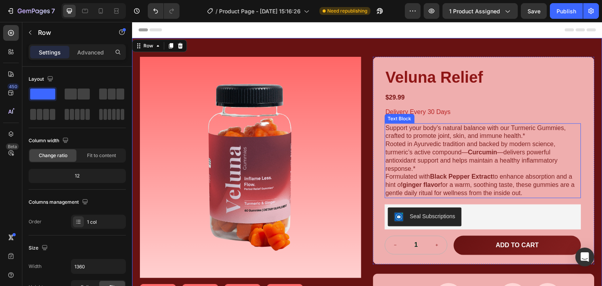
click at [470, 138] on p "Support your body’s natural balance with our Turmeric Gummies, crafted to promo…" at bounding box center [483, 132] width 195 height 16
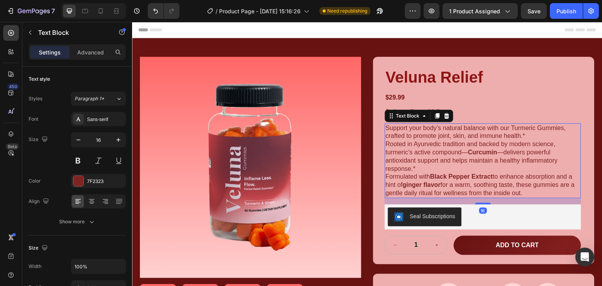
click at [515, 137] on p "Support your body’s natural balance with our Turmeric Gummies, crafted to promo…" at bounding box center [483, 132] width 195 height 16
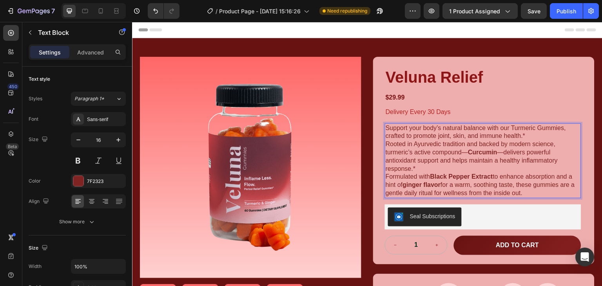
click at [452, 143] on p "Rooted in Ayurvedic tradition and backed by modern science, turmeric’s active c…" at bounding box center [483, 156] width 195 height 33
click at [531, 134] on p "Support your body’s natural balance with our Turmeric Gummies, crafted to promo…" at bounding box center [483, 132] width 195 height 16
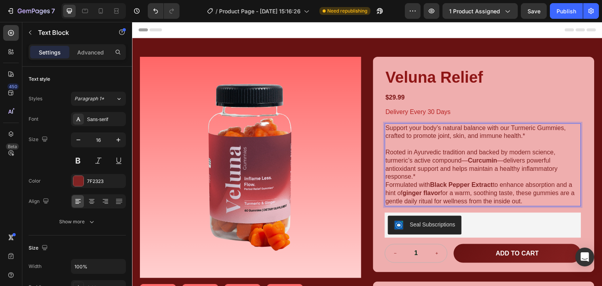
click at [479, 181] on strong "Black Pepper Extract" at bounding box center [461, 184] width 63 height 7
click at [477, 177] on p "Rooted in Ayurvedic tradition and backed by modern science, turmeric’s active c…" at bounding box center [483, 165] width 195 height 33
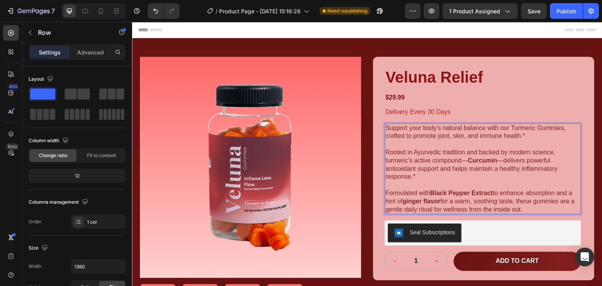
click at [508, 41] on div "Product Images Veluna Relief Product Title $29.99 Product Price Product Price D…" at bounding box center [367, 197] width 470 height 319
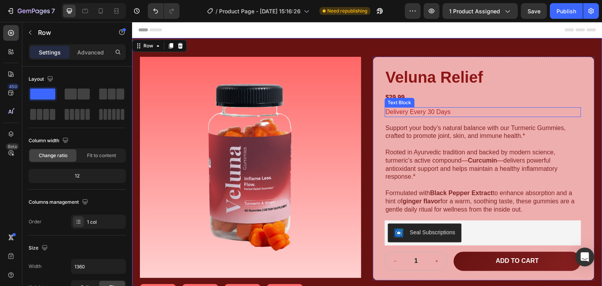
scroll to position [52, 0]
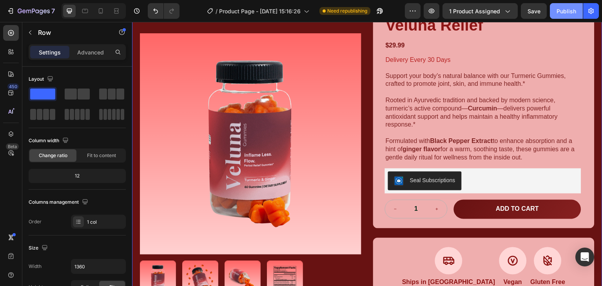
click at [560, 7] on div "Publish" at bounding box center [567, 11] width 20 height 8
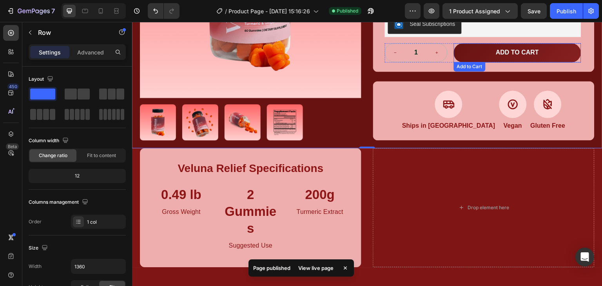
scroll to position [0, 0]
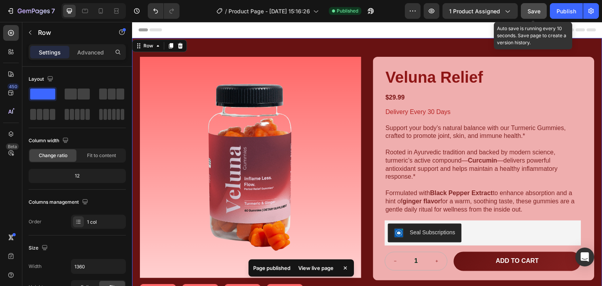
click at [544, 12] on button "Save" at bounding box center [534, 11] width 26 height 16
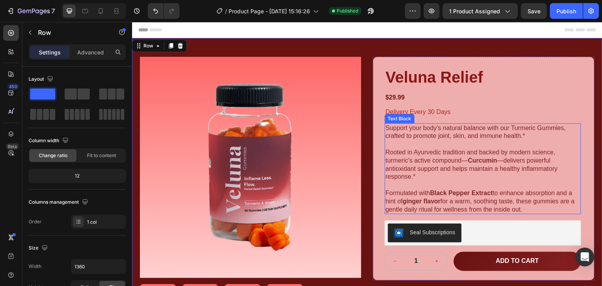
scroll to position [52, 0]
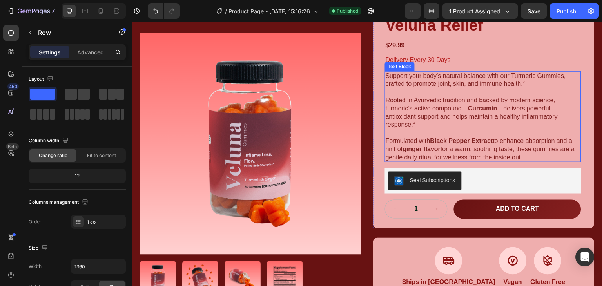
click at [537, 69] on div "Veluna Relief Product Title $29.99 Product Price Product Price Delivery Every 3…" at bounding box center [483, 116] width 196 height 205
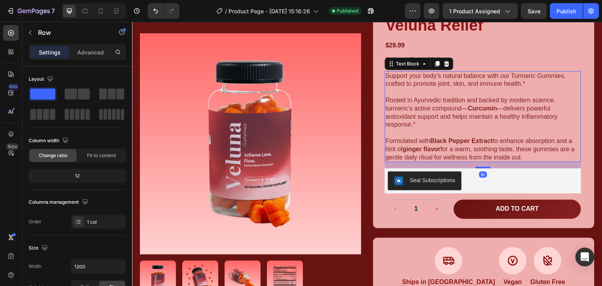
click at [525, 83] on p "Support your body’s natural balance with our Turmeric Gummies, crafted to promo…" at bounding box center [483, 84] width 195 height 24
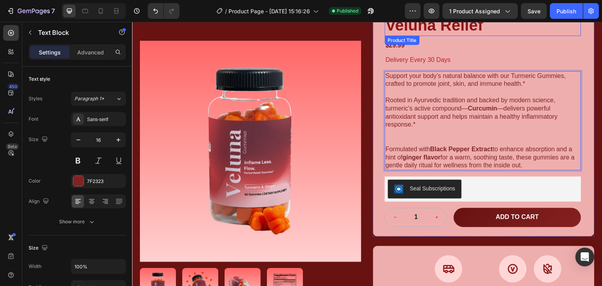
click at [506, 31] on h1 "Veluna Relief" at bounding box center [483, 25] width 196 height 22
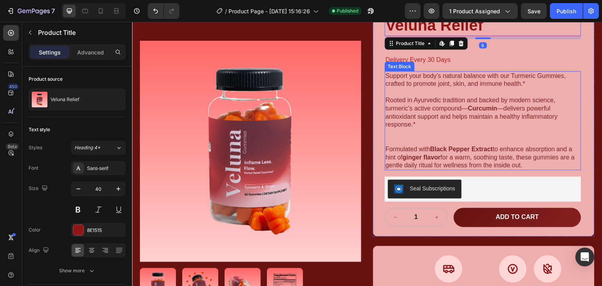
click at [535, 133] on p "Rooted in Ayurvedic tradition and backed by modern science, turmeric’s active c…" at bounding box center [483, 120] width 195 height 49
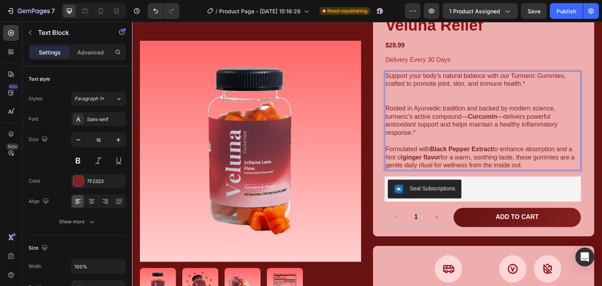
click at [412, 94] on p "Support your body’s natural balance with our Turmeric Gummies, crafted to promo…" at bounding box center [483, 88] width 195 height 33
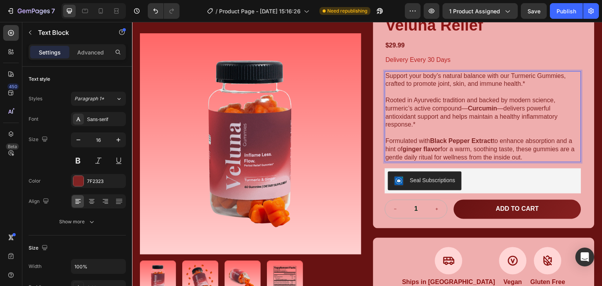
scroll to position [0, 0]
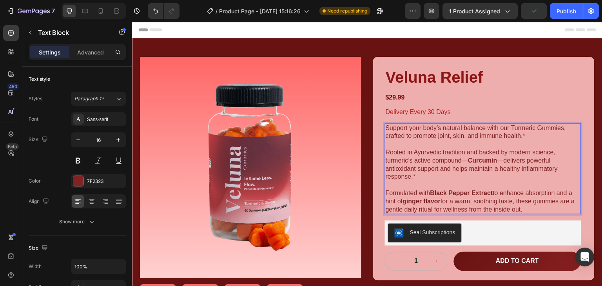
click at [498, 180] on p "Rooted in Ayurvedic tradition and backed by modern science, turmeric’s active c…" at bounding box center [483, 169] width 195 height 41
click at [489, 187] on p "Rooted in Ayurvedic tradition and backed by modern science, turmeric’s active c…" at bounding box center [483, 169] width 195 height 41
click at [550, 205] on p "Formulated with Black Pepper Extract to enhance absorption and a hint of ginger…" at bounding box center [483, 201] width 195 height 24
click at [544, 13] on button "Save" at bounding box center [534, 11] width 26 height 16
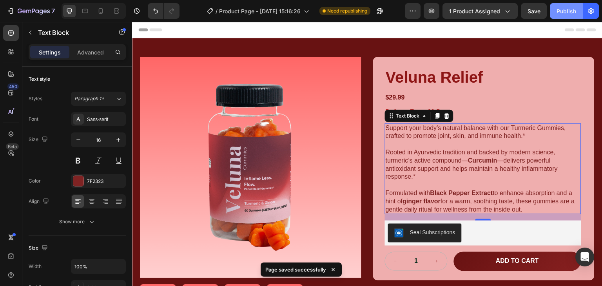
click at [560, 11] on div "Publish" at bounding box center [567, 11] width 20 height 8
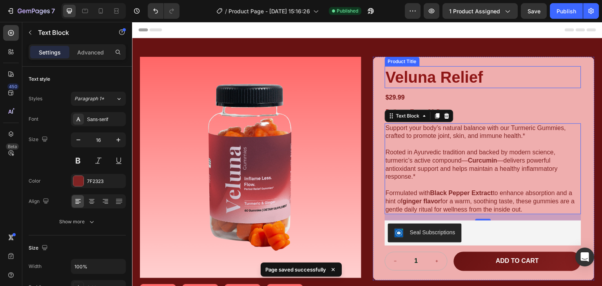
click at [484, 80] on h1 "Veluna Relief" at bounding box center [483, 77] width 196 height 22
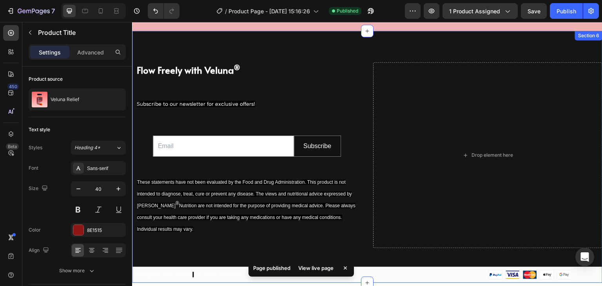
scroll to position [1411, 0]
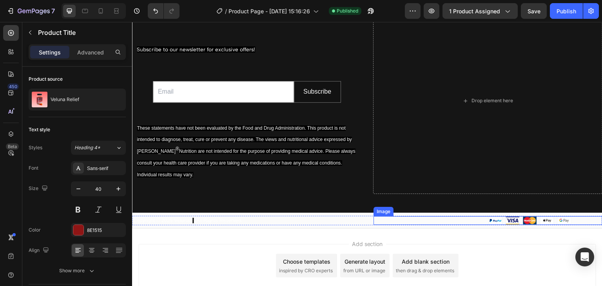
click at [412, 225] on div at bounding box center [488, 220] width 229 height 9
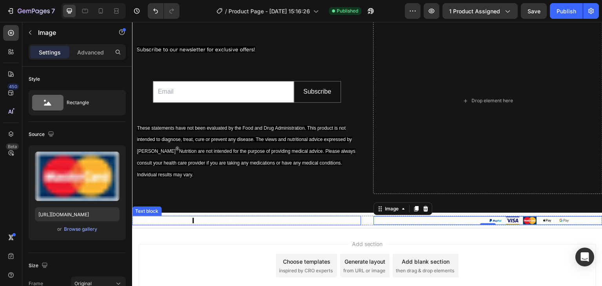
click at [347, 226] on div "Copyright © 2025 Veluna ® . All Rights Reserved." at bounding box center [246, 221] width 229 height 10
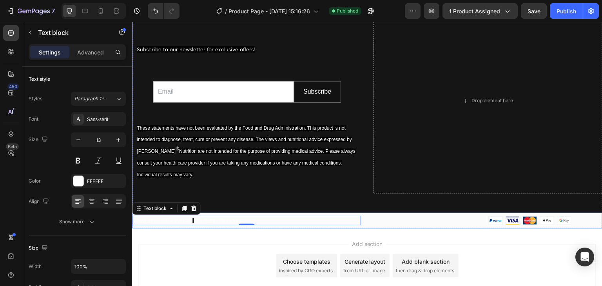
click at [358, 227] on div "Copyright © 2025 Veluna ® . All Rights Reserved. Text block 0 Image Row Row" at bounding box center [367, 221] width 470 height 16
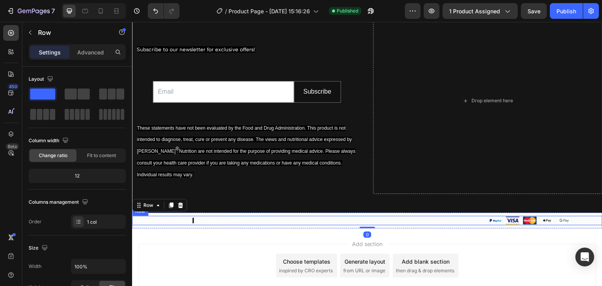
click at [366, 225] on div "Copyright © 2025 Veluna ® . All Rights Reserved. Text block Image Row" at bounding box center [367, 221] width 470 height 10
click at [316, 214] on div "Copyright © 2025 Veluna ® . All Rights Reserved. Text block Image Row Row 0" at bounding box center [367, 221] width 470 height 16
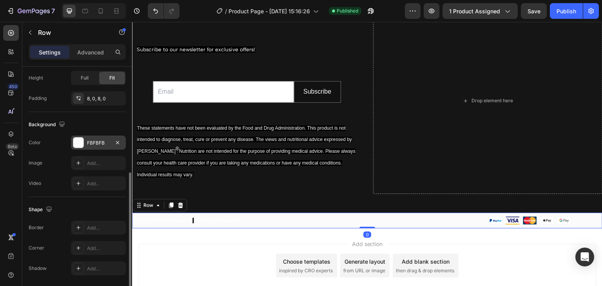
click at [89, 141] on div "FBFBFB" at bounding box center [98, 143] width 23 height 7
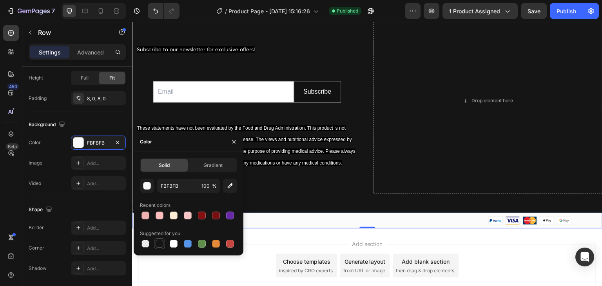
click at [163, 242] on div at bounding box center [160, 244] width 8 height 8
type input "151515"
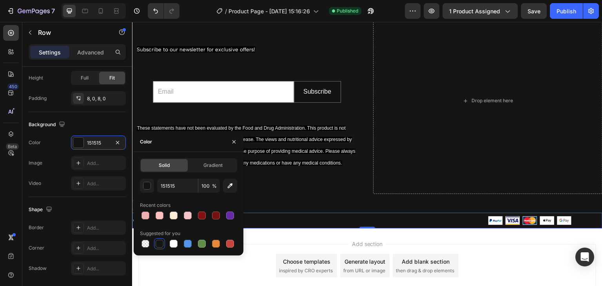
click at [447, 241] on div "Add section Choose templates inspired by CRO experts Generate layout from URL o…" at bounding box center [367, 277] width 470 height 96
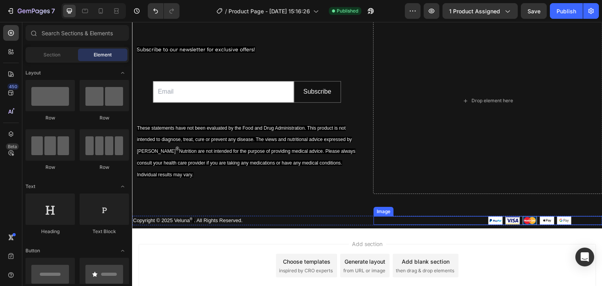
click at [492, 221] on img at bounding box center [529, 220] width 145 height 9
click at [481, 234] on div "Add section Choose templates inspired by CRO experts Generate layout from URL o…" at bounding box center [367, 277] width 470 height 96
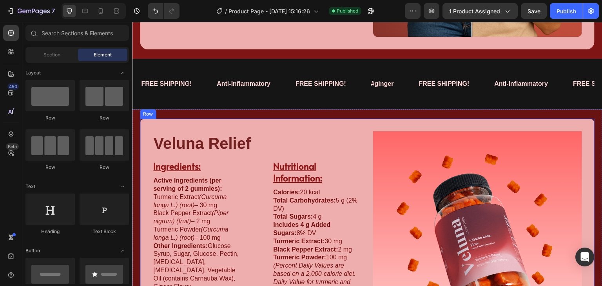
scroll to position [679, 0]
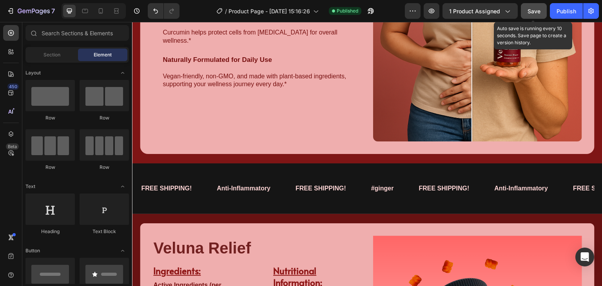
click at [528, 11] on span "Save" at bounding box center [534, 11] width 13 height 7
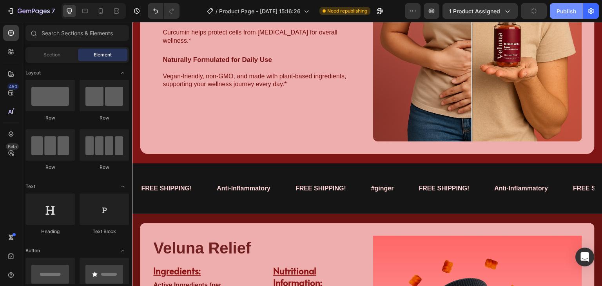
click at [566, 8] on div "Publish" at bounding box center [567, 11] width 20 height 8
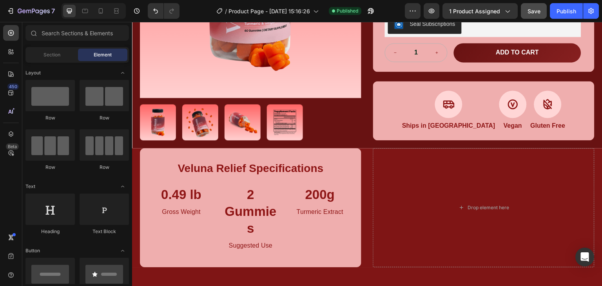
scroll to position [0, 0]
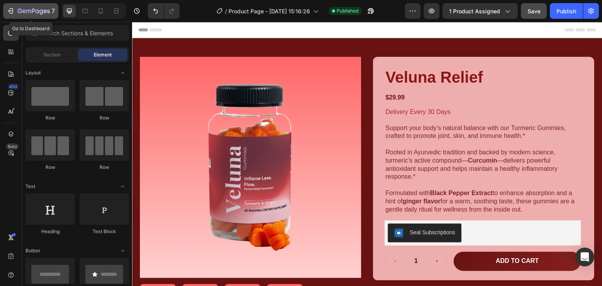
click at [18, 10] on icon "button" at bounding box center [20, 11] width 4 height 5
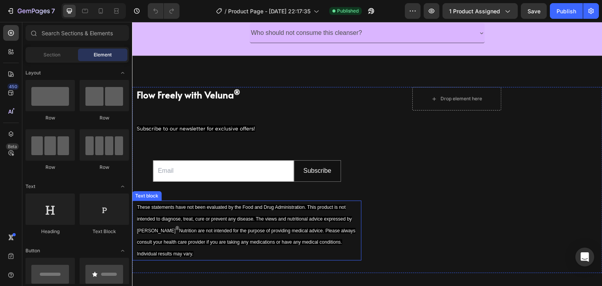
scroll to position [1491, 0]
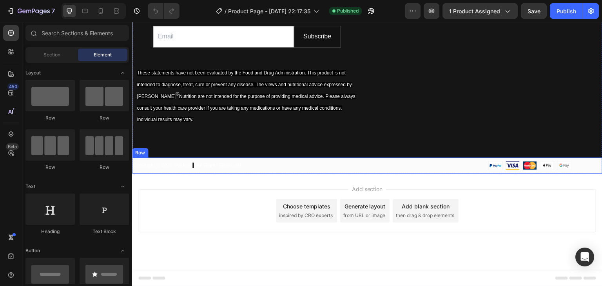
click at [267, 169] on p "Copyright © 2025 Veluna ® . All Rights Reserved." at bounding box center [246, 165] width 227 height 8
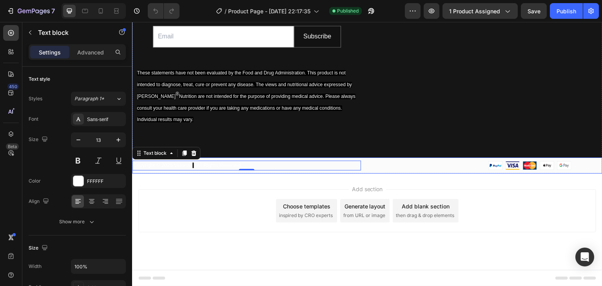
click at [265, 172] on div "Copyright © 2025 Veluna ® . All Rights Reserved. Text block 0 Image Row Row" at bounding box center [367, 166] width 470 height 16
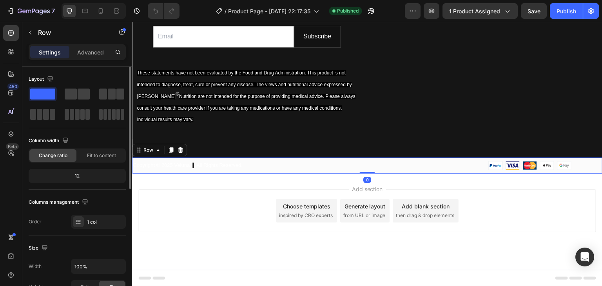
scroll to position [209, 0]
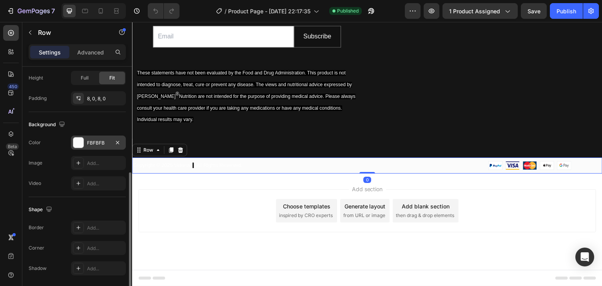
click at [82, 137] on div at bounding box center [78, 142] width 11 height 11
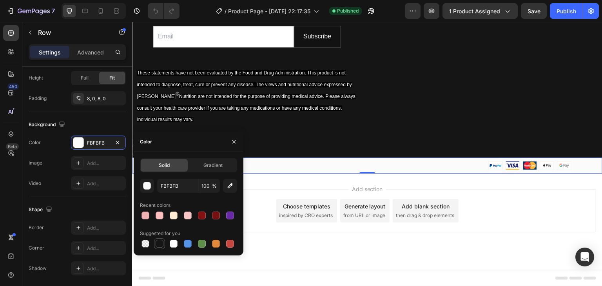
click at [158, 240] on div at bounding box center [160, 244] width 8 height 8
type input "151515"
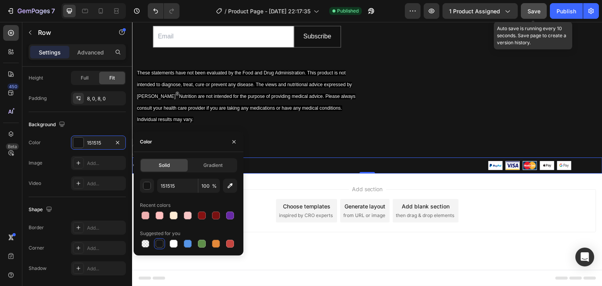
click at [529, 8] on span "Save" at bounding box center [534, 11] width 13 height 7
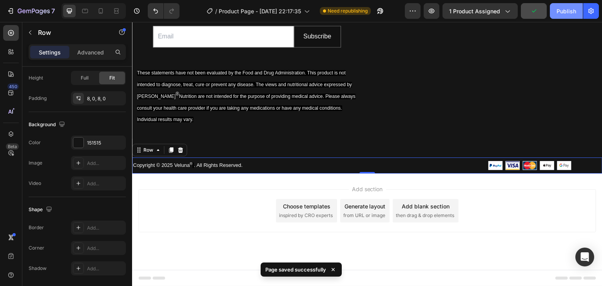
click at [570, 9] on div "Publish" at bounding box center [567, 11] width 20 height 8
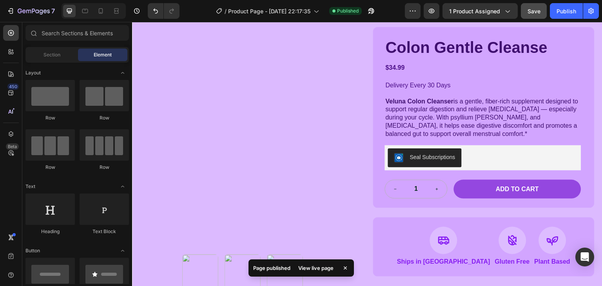
scroll to position [0, 0]
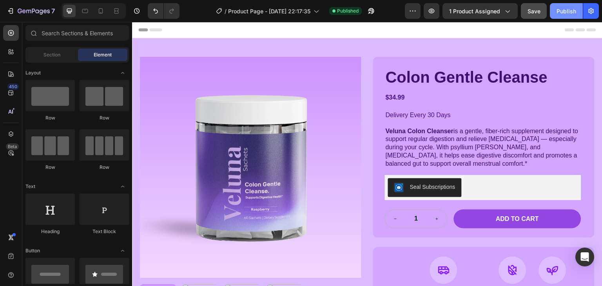
click at [561, 10] on div "Publish" at bounding box center [567, 11] width 20 height 8
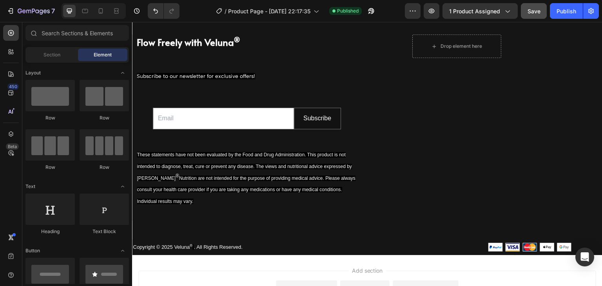
scroll to position [1491, 0]
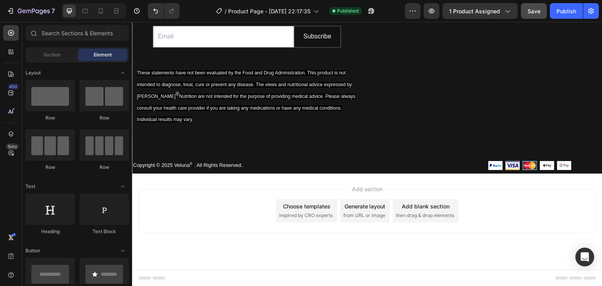
click at [531, 11] on span "Save" at bounding box center [534, 11] width 13 height 7
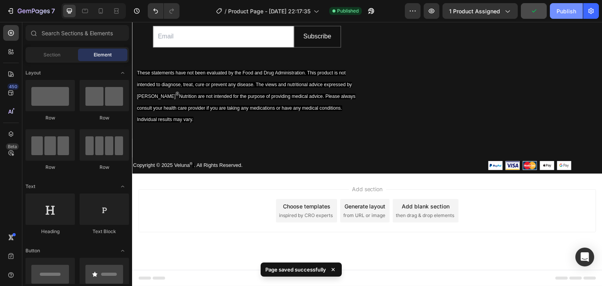
click at [561, 10] on div "Publish" at bounding box center [567, 11] width 20 height 8
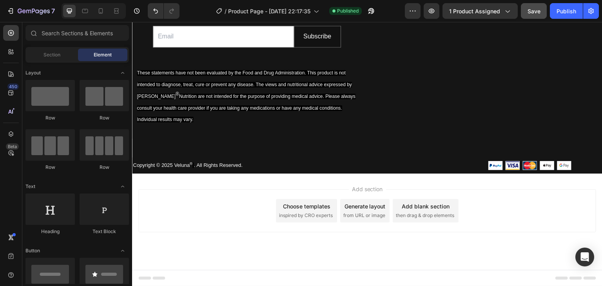
click at [536, 12] on span "Save" at bounding box center [534, 11] width 13 height 7
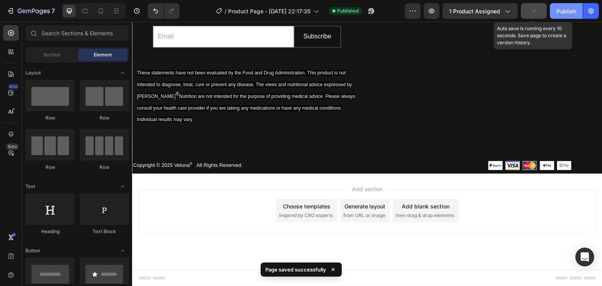
click at [576, 12] on div "Publish" at bounding box center [567, 11] width 20 height 8
